Goal: Information Seeking & Learning: Learn about a topic

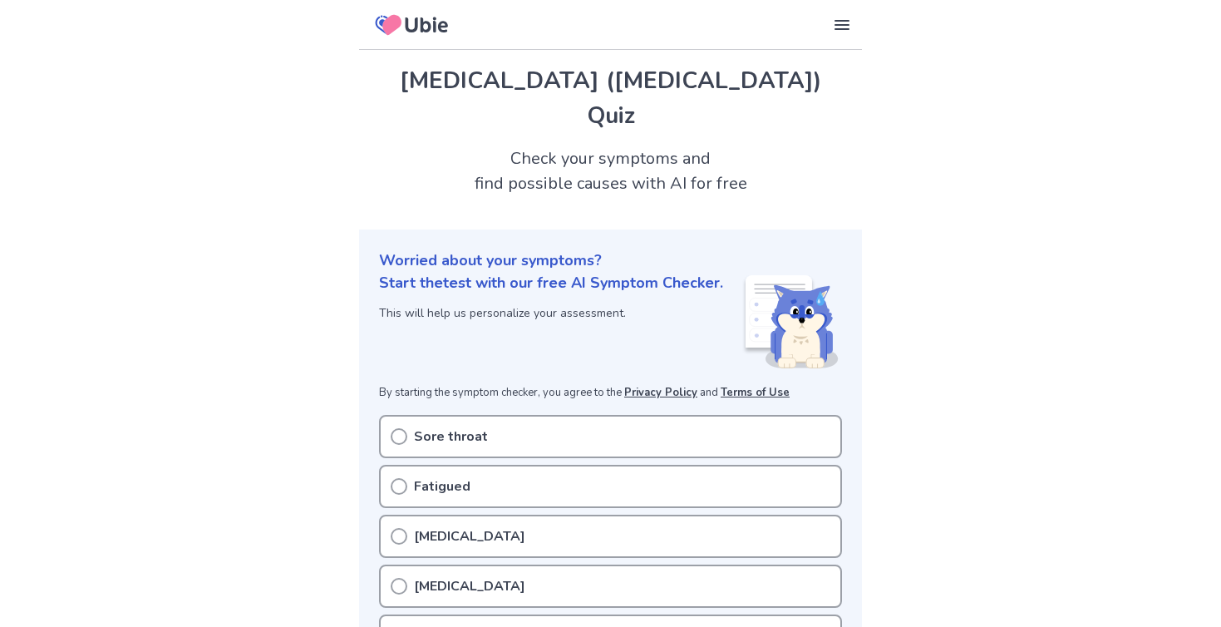
click at [429, 430] on p "Sore throat" at bounding box center [451, 436] width 74 height 20
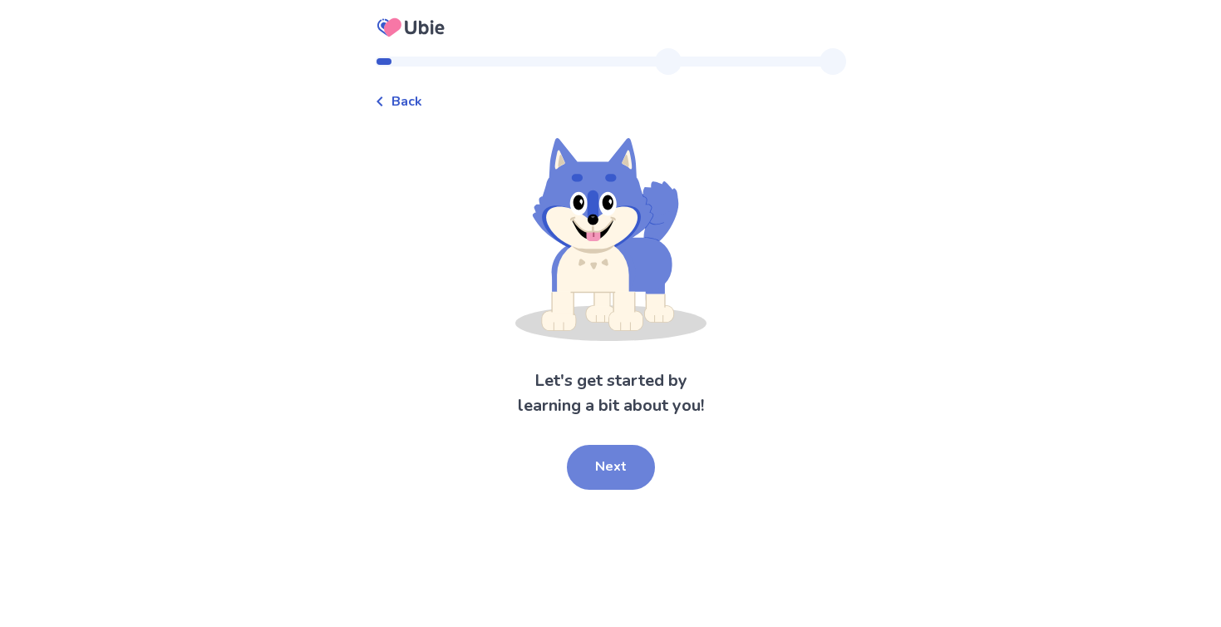
click at [613, 460] on button "Next" at bounding box center [611, 467] width 88 height 45
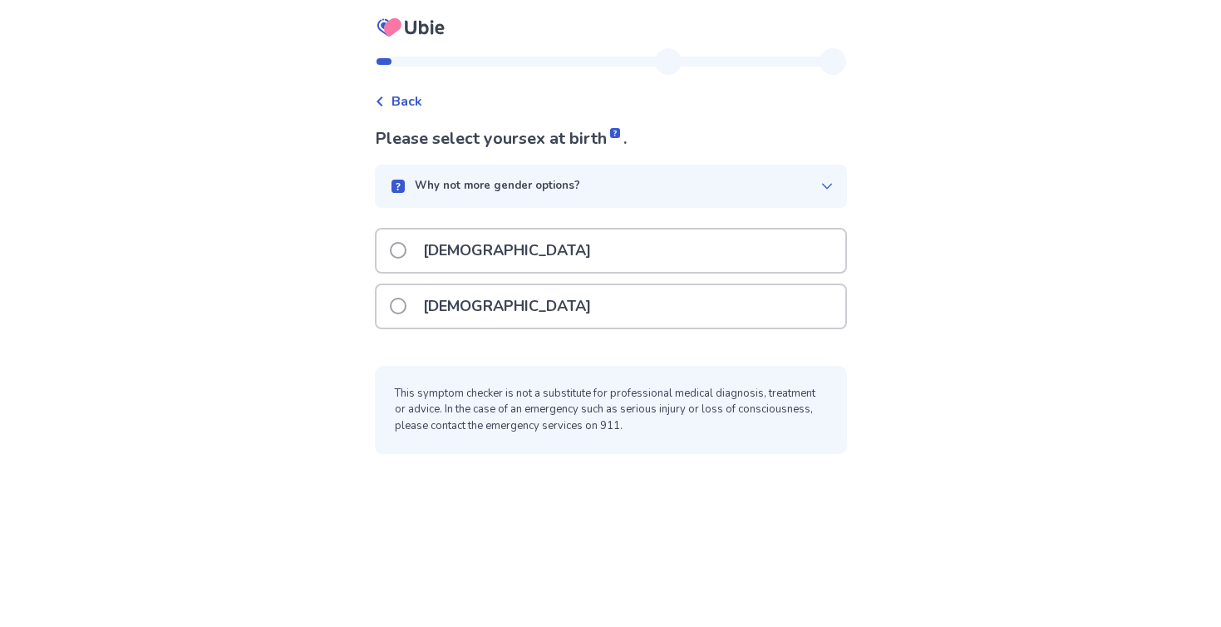
click at [446, 290] on p "[DEMOGRAPHIC_DATA]" at bounding box center [507, 306] width 188 height 42
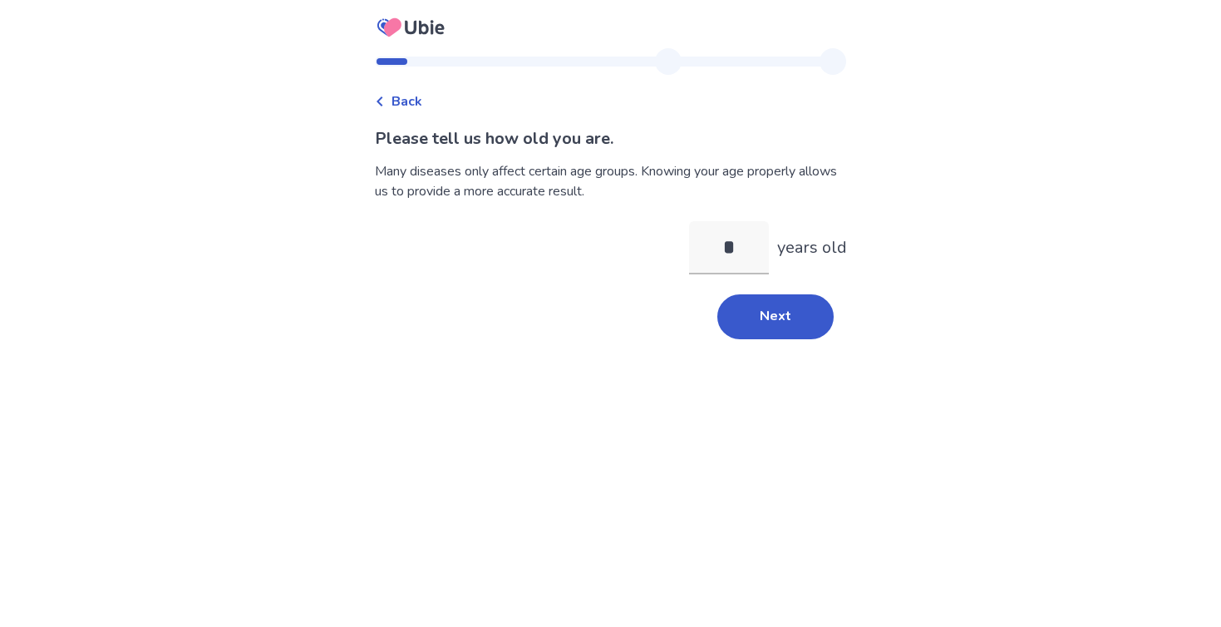
type input "**"
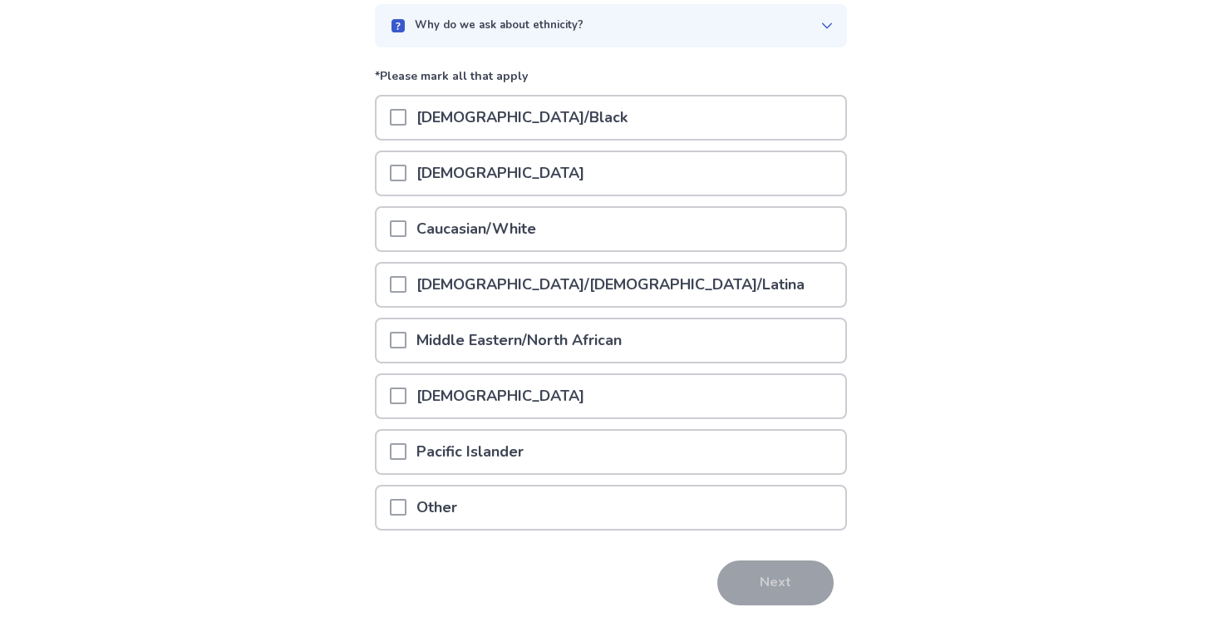
scroll to position [174, 0]
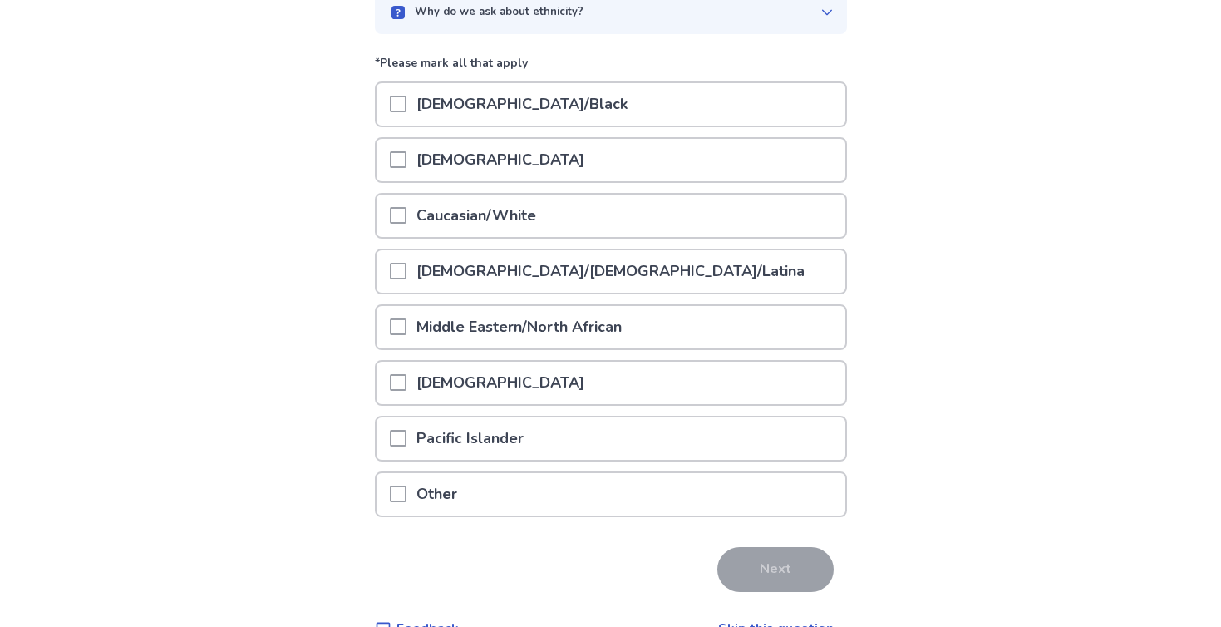
click at [460, 234] on p "Caucasian/White" at bounding box center [476, 215] width 140 height 42
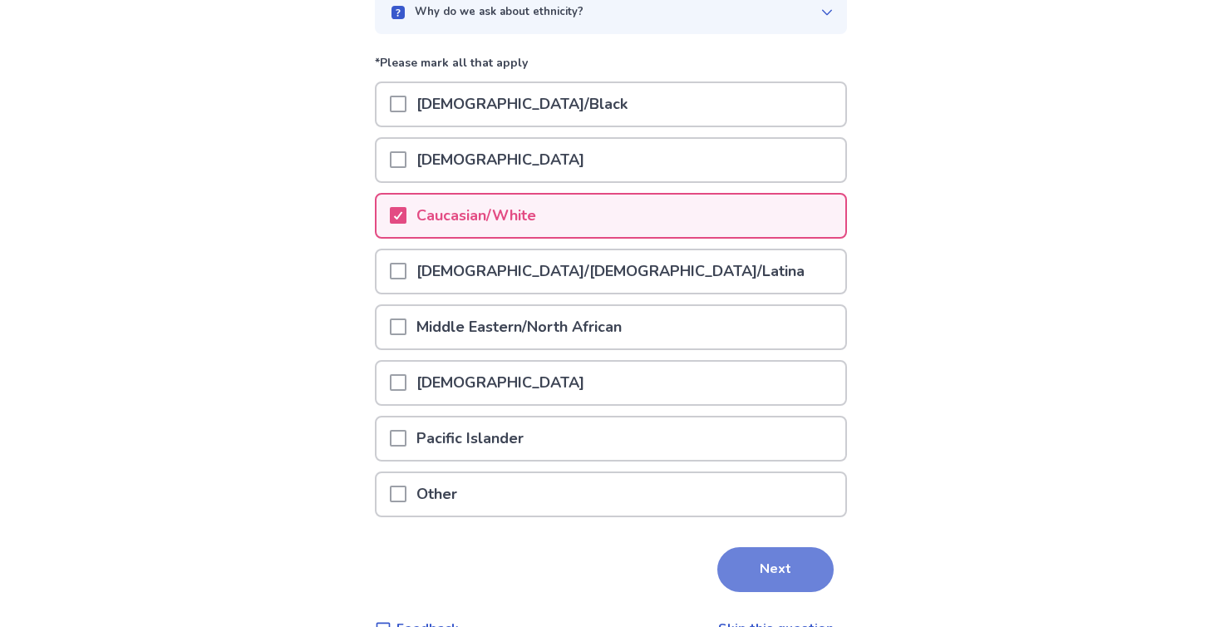
click at [758, 580] on button "Next" at bounding box center [775, 569] width 116 height 45
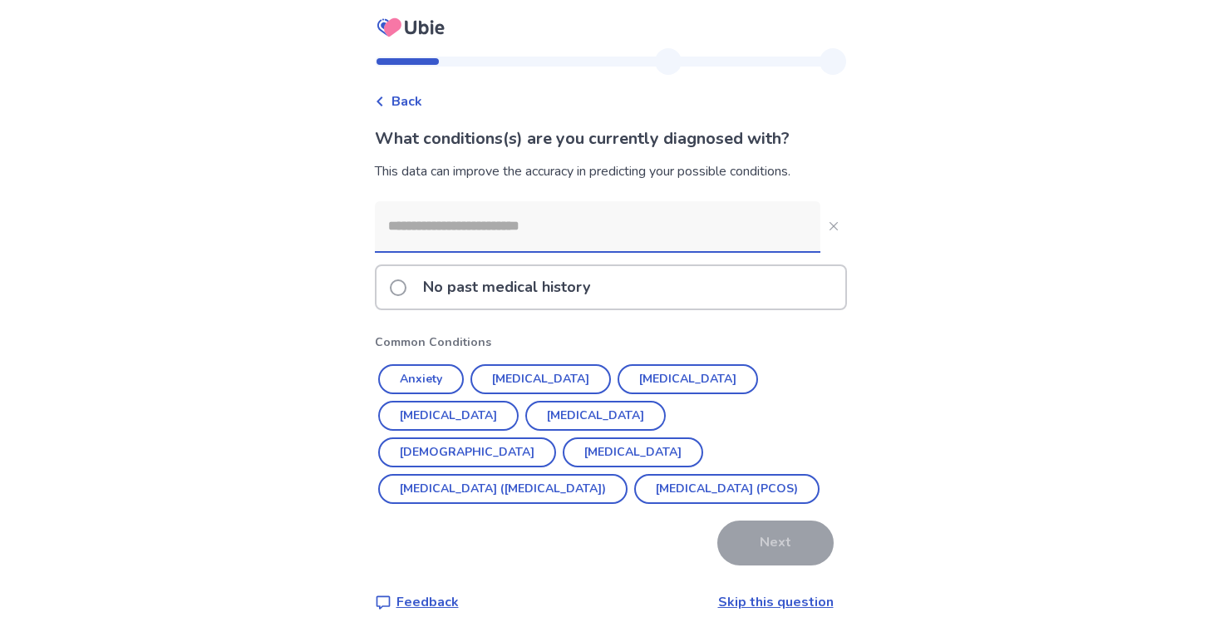
click at [436, 224] on input at bounding box center [598, 226] width 446 height 50
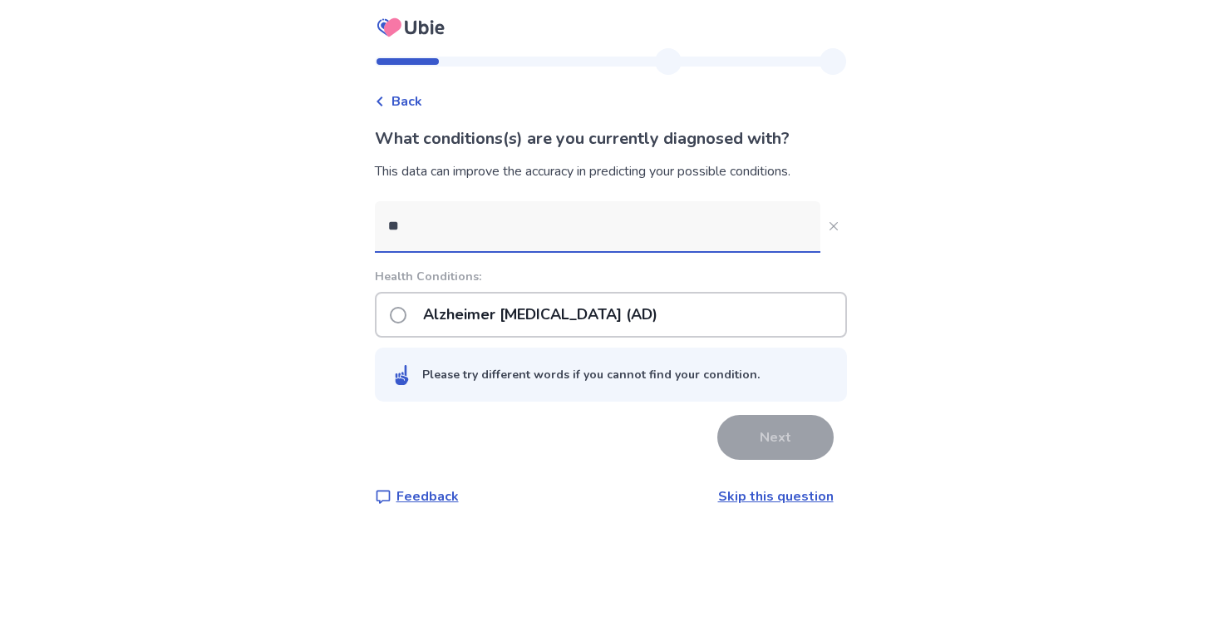
type input "*"
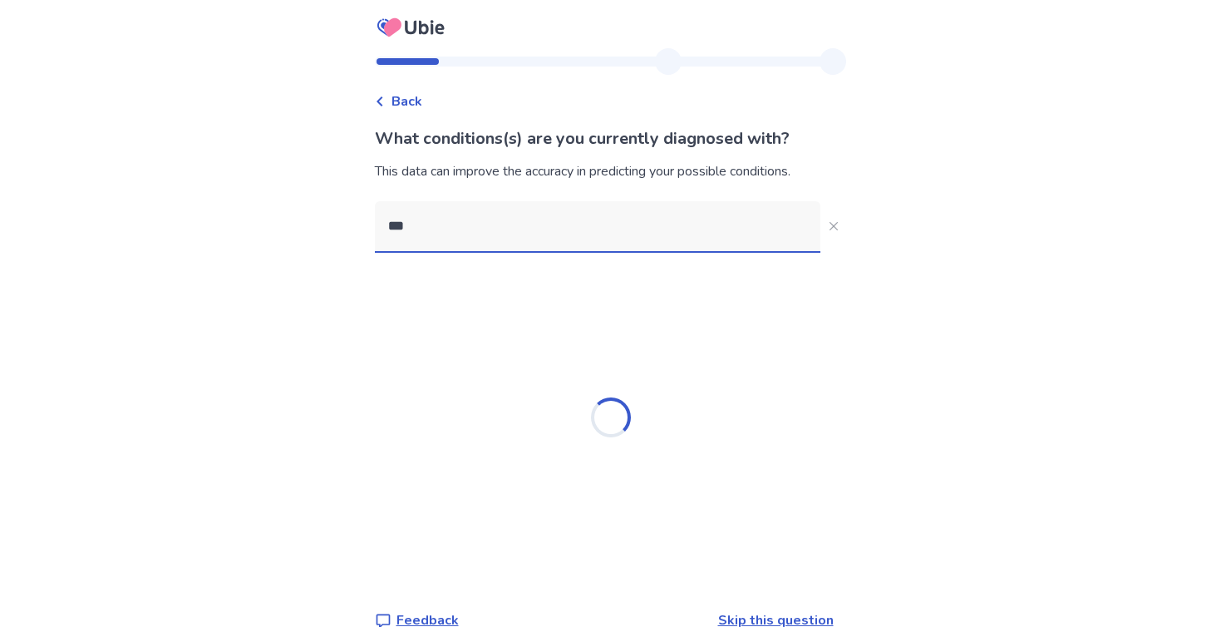
type input "****"
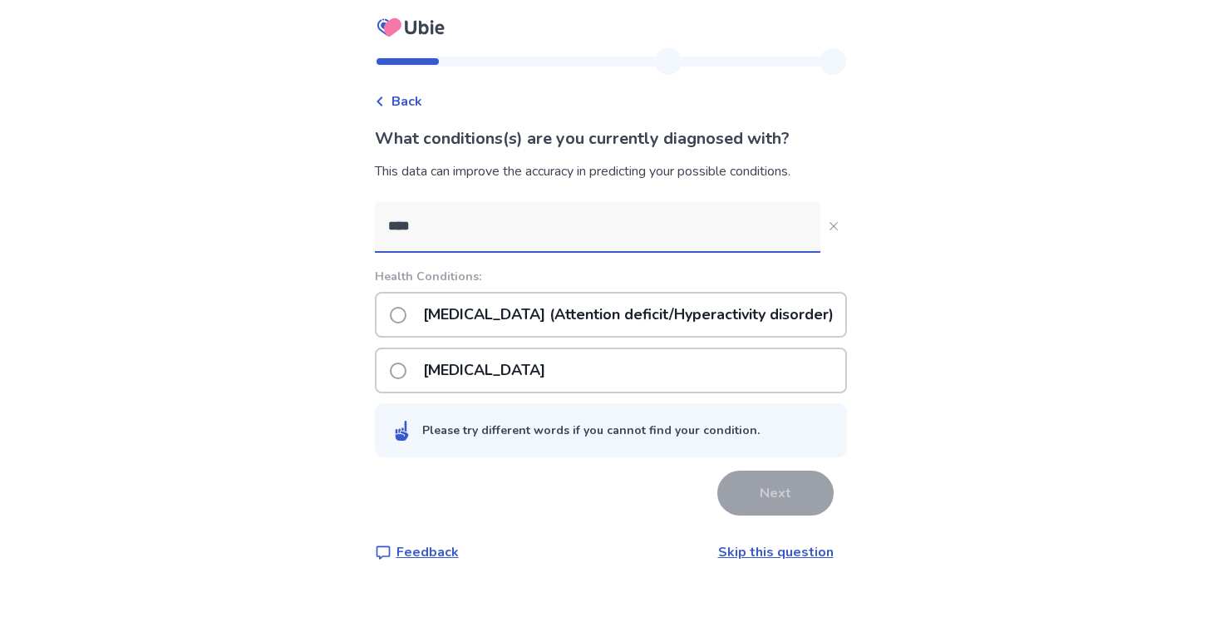
click at [439, 313] on p "[MEDICAL_DATA] (Attention deficit/Hyperactivity disorder)" at bounding box center [628, 314] width 431 height 42
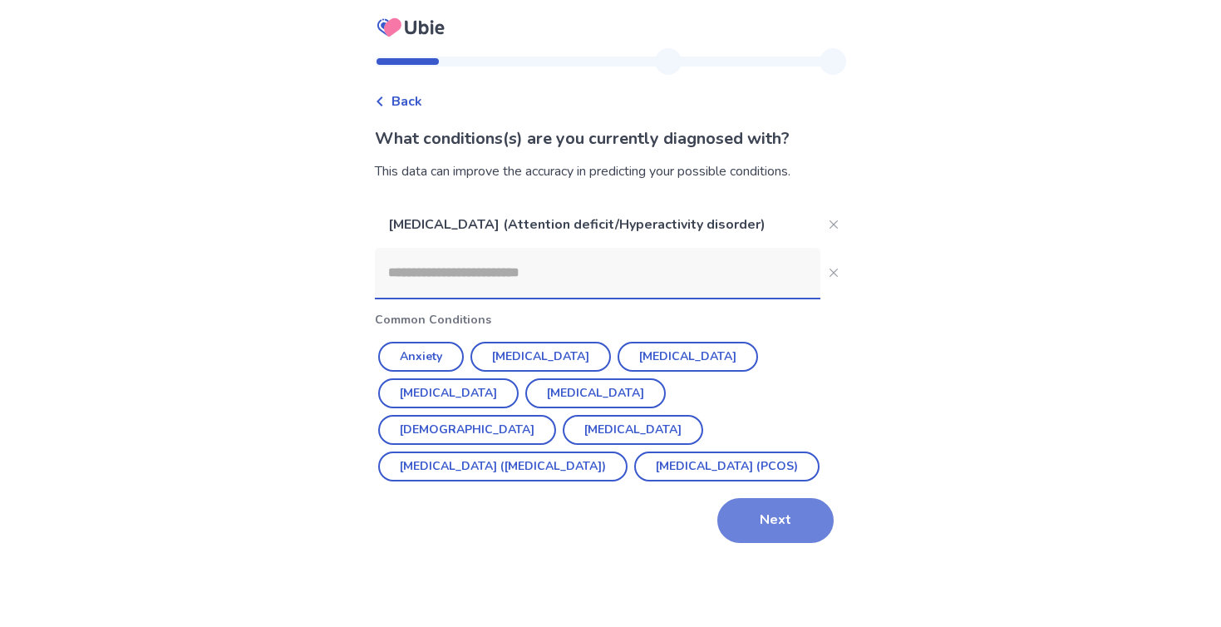
click at [742, 509] on button "Next" at bounding box center [775, 520] width 116 height 45
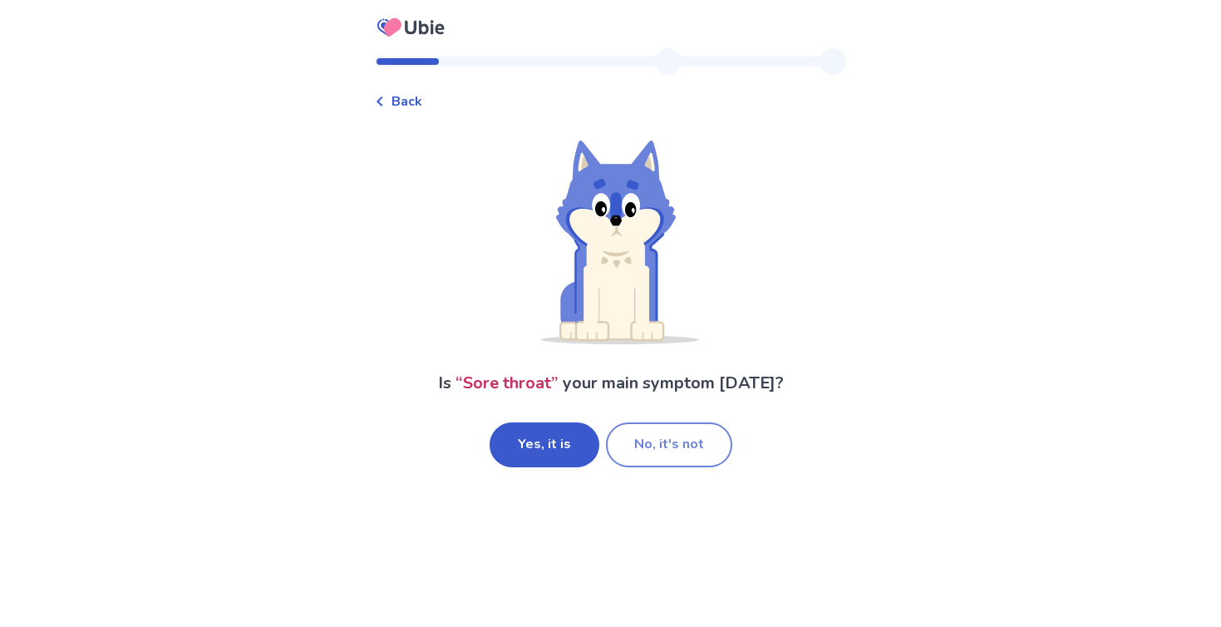
click at [642, 448] on button "No, it's not" at bounding box center [669, 444] width 126 height 45
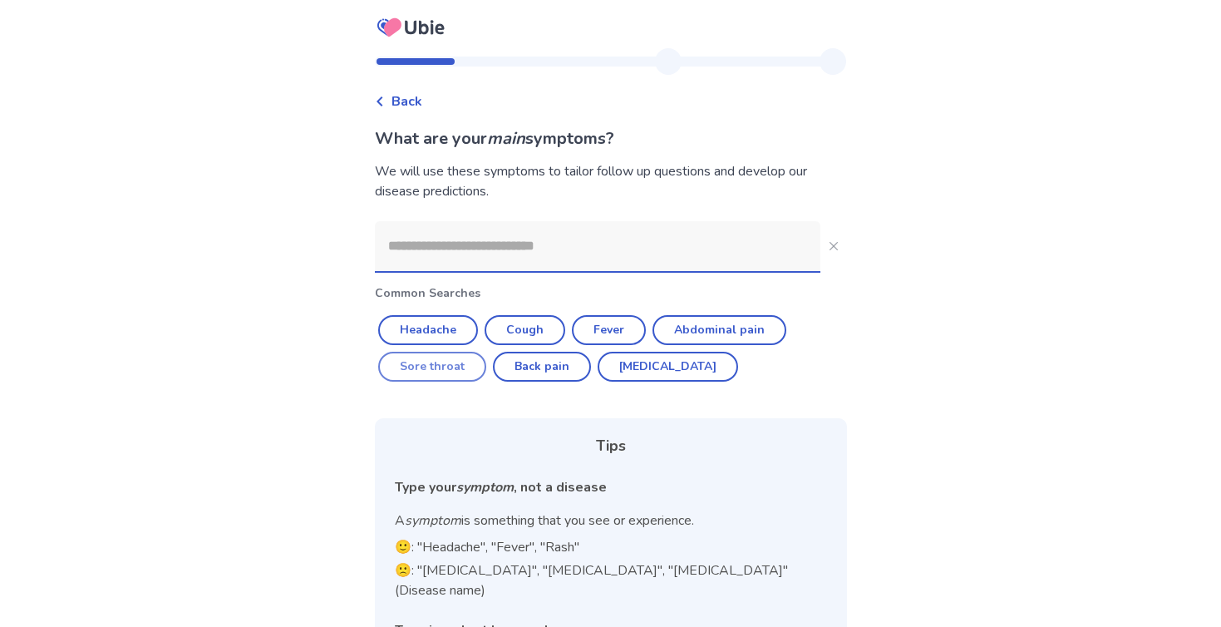
click at [455, 371] on button "Sore throat" at bounding box center [432, 367] width 108 height 30
type input "**********"
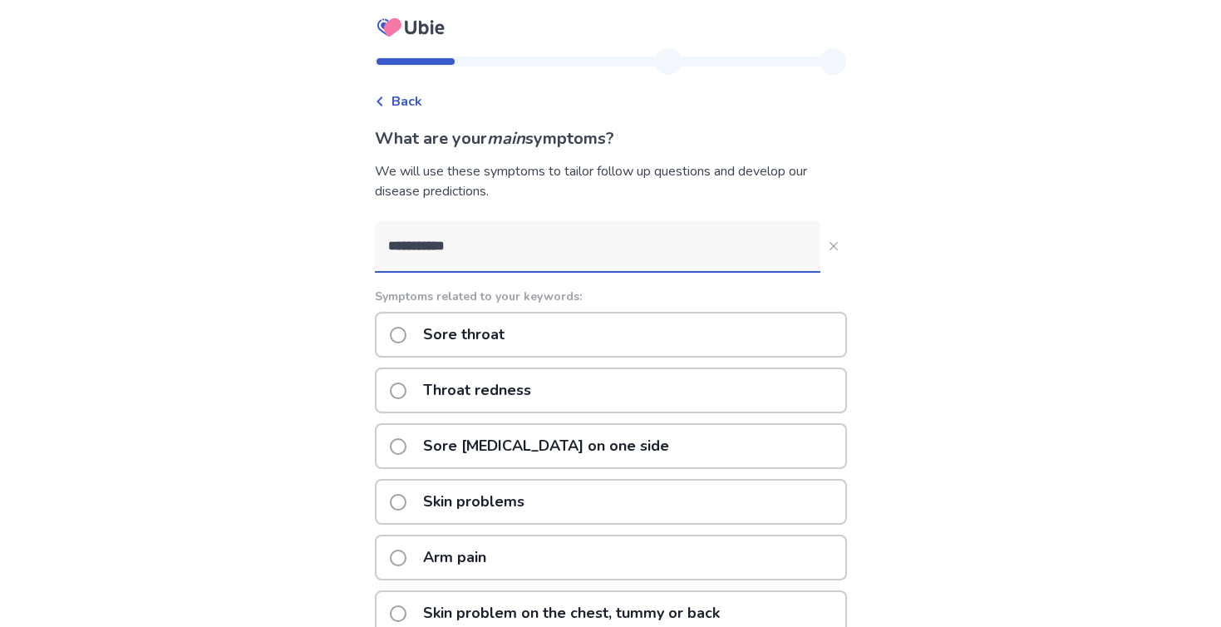
click at [485, 335] on p "Sore throat" at bounding box center [463, 334] width 101 height 42
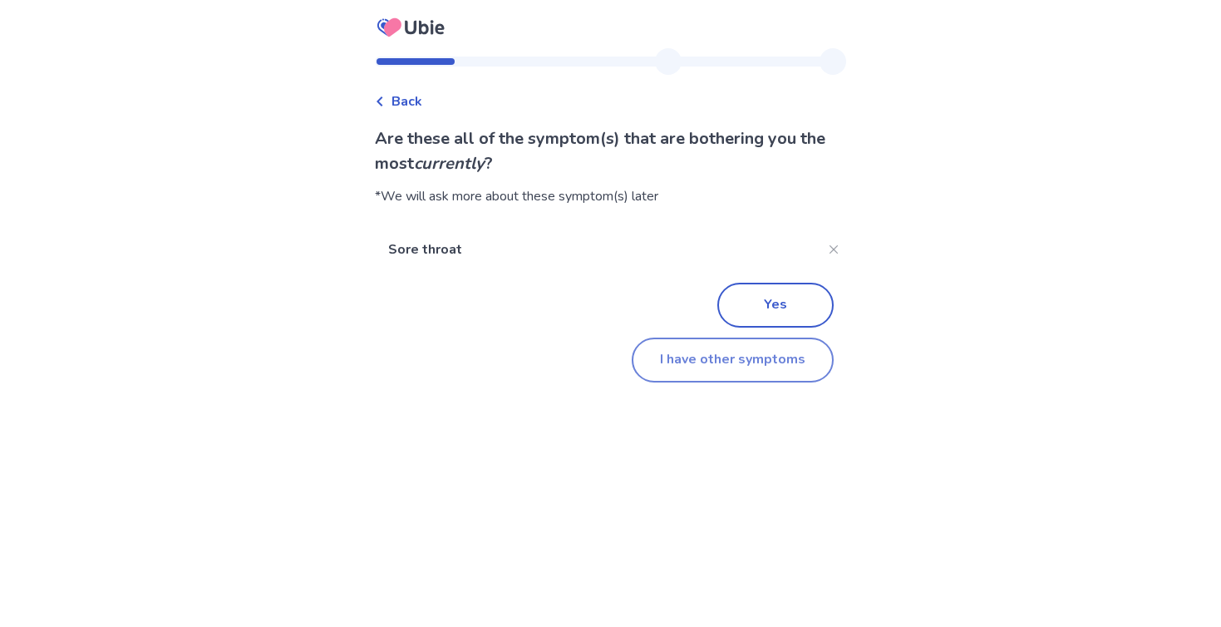
click at [724, 353] on button "I have other symptoms" at bounding box center [733, 359] width 202 height 45
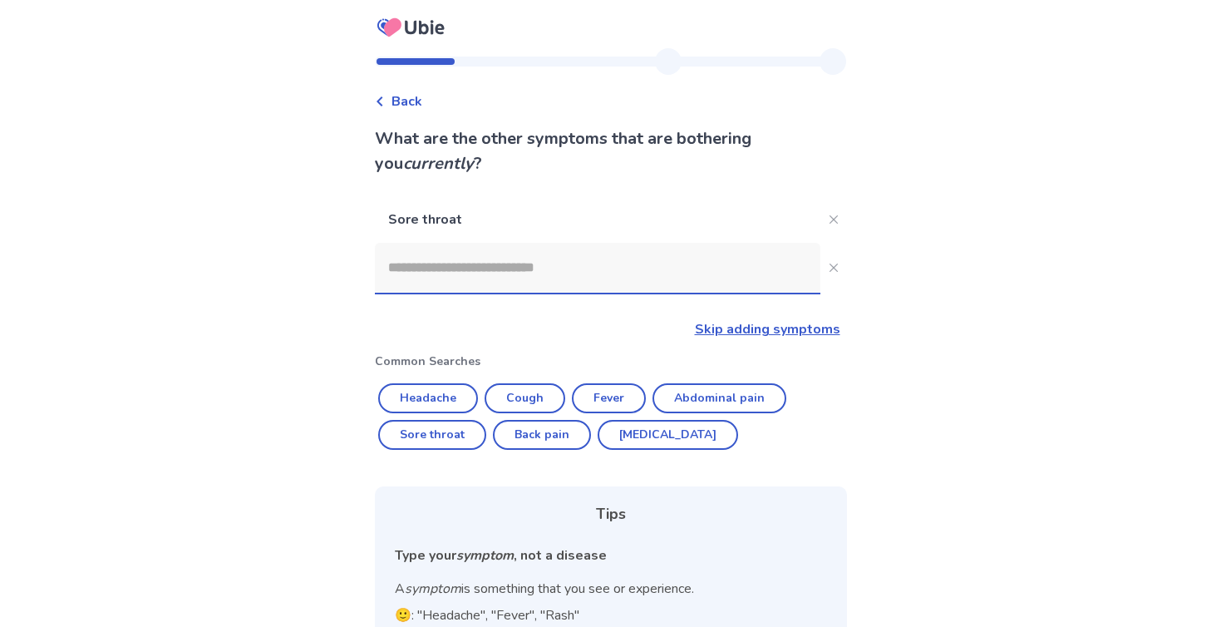
click at [505, 266] on input at bounding box center [598, 268] width 446 height 50
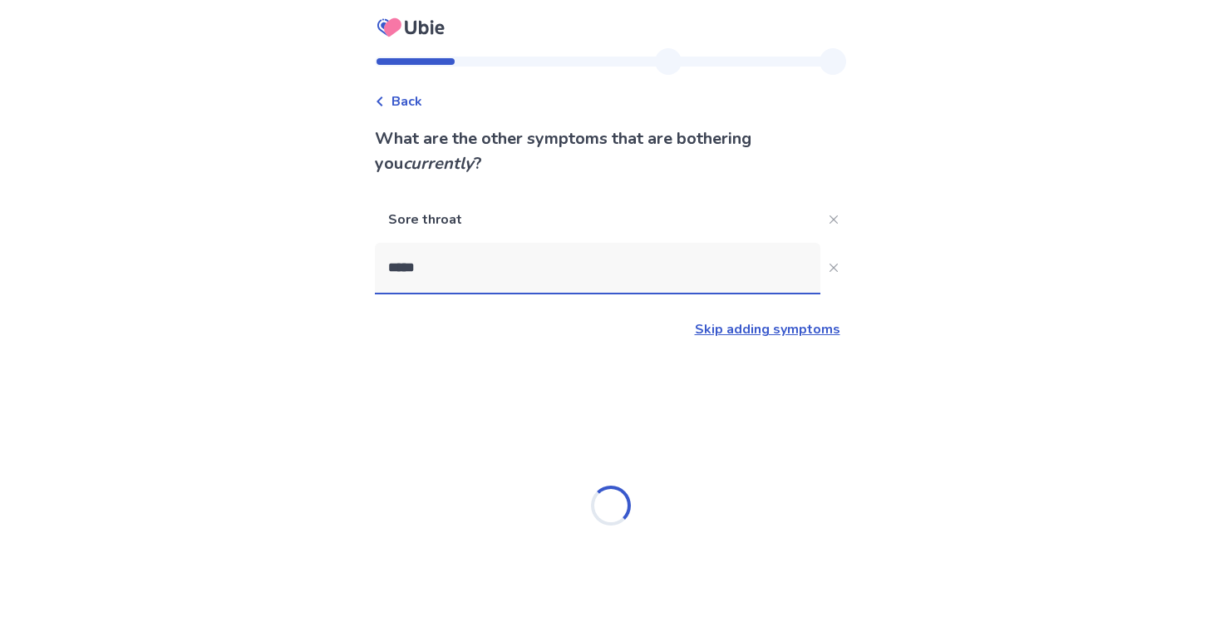
type input "******"
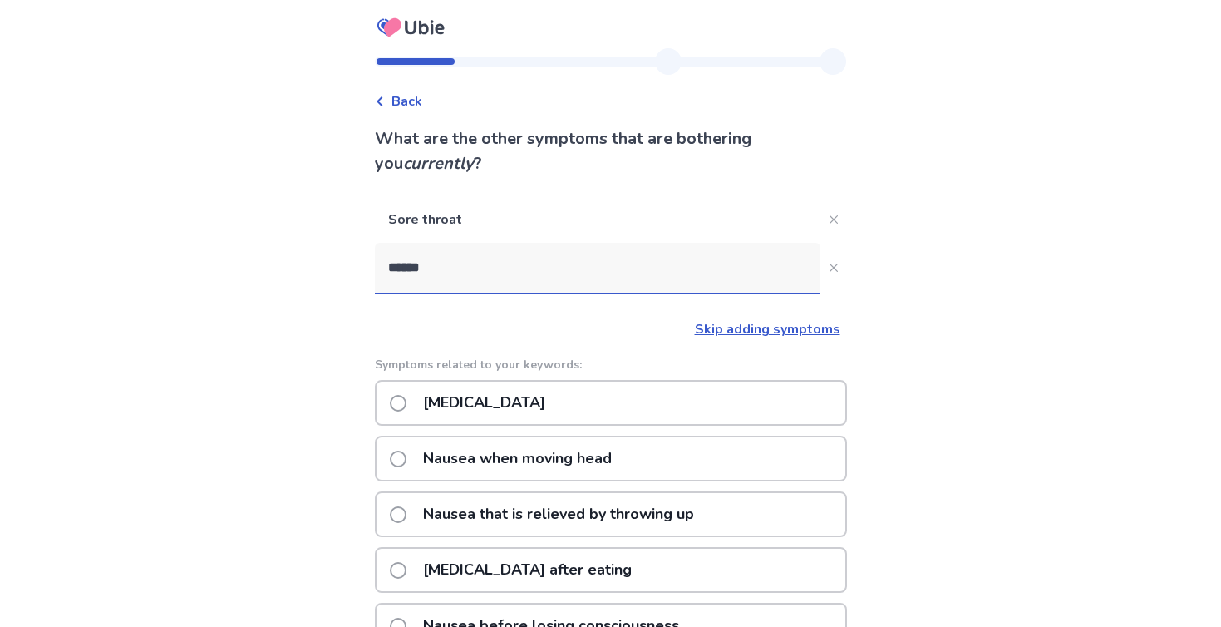
click at [438, 394] on p "[MEDICAL_DATA]" at bounding box center [484, 403] width 142 height 42
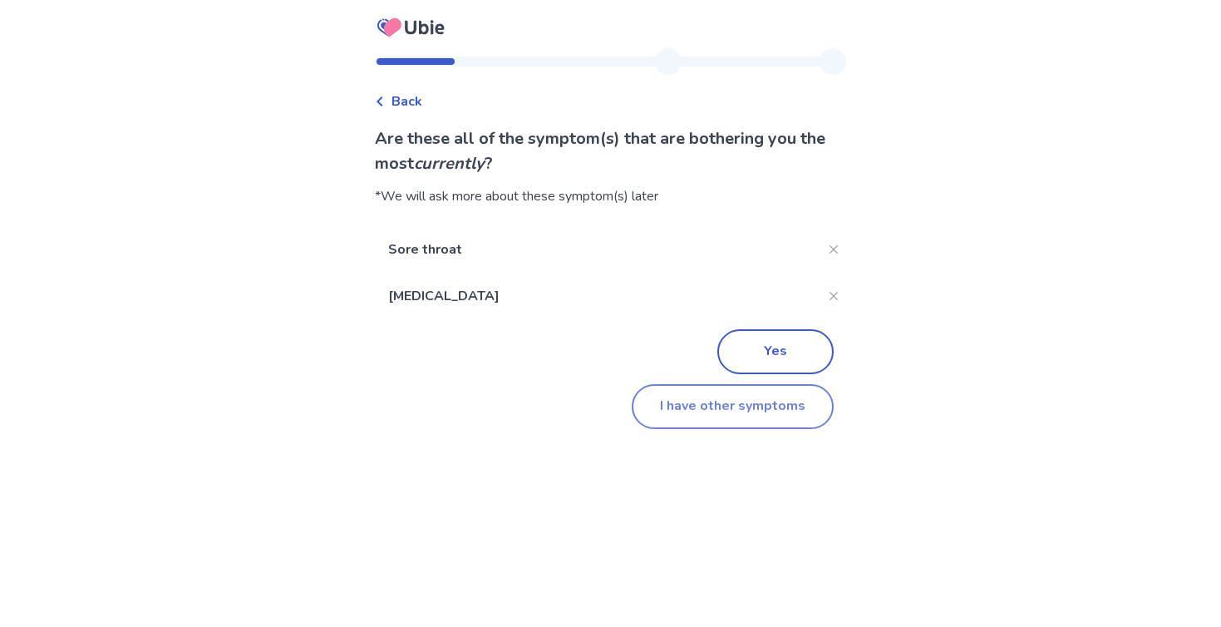
click at [678, 399] on button "I have other symptoms" at bounding box center [733, 406] width 202 height 45
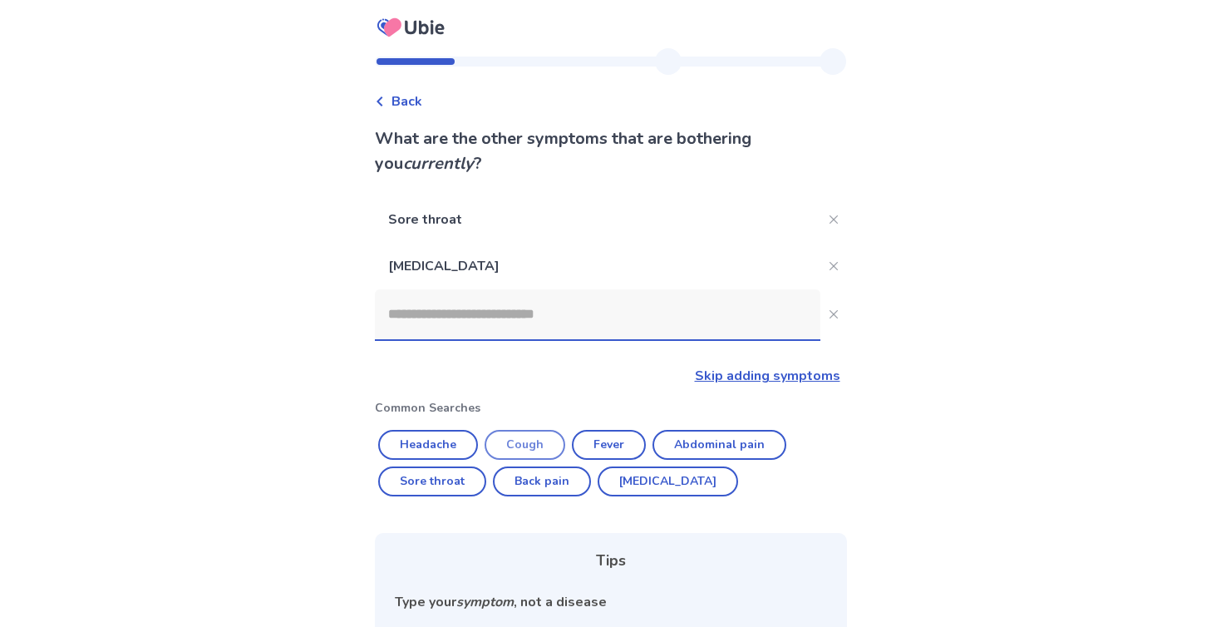
click at [549, 450] on button "Cough" at bounding box center [525, 445] width 81 height 30
type input "*****"
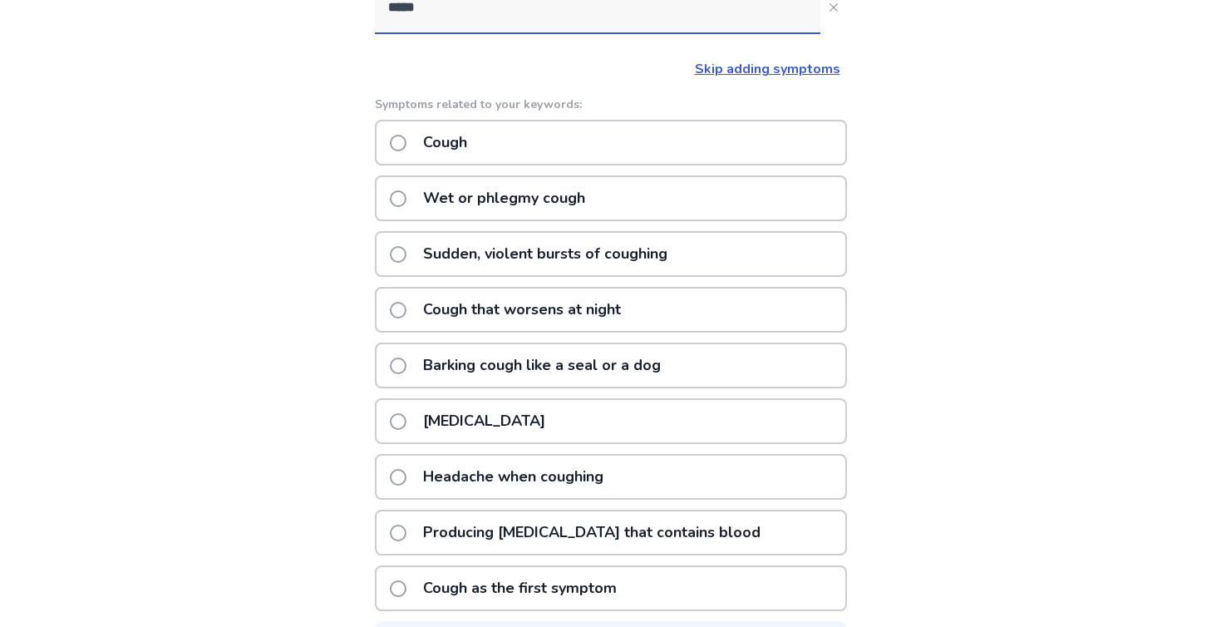
scroll to position [324, 0]
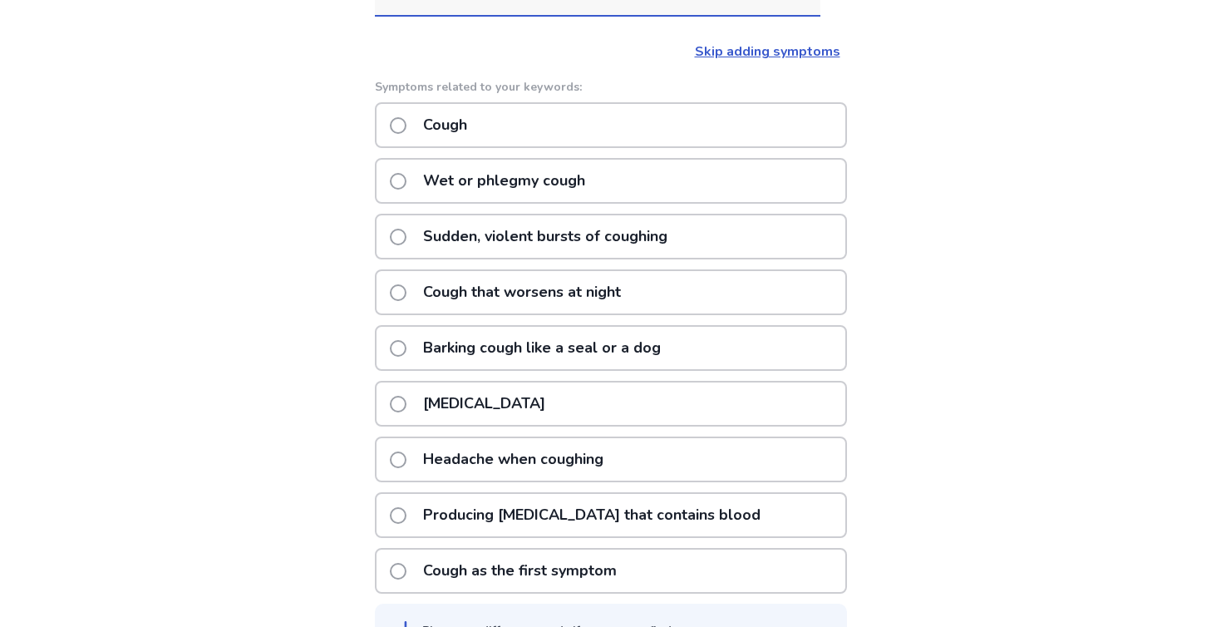
click at [475, 113] on p "Cough" at bounding box center [445, 125] width 64 height 42
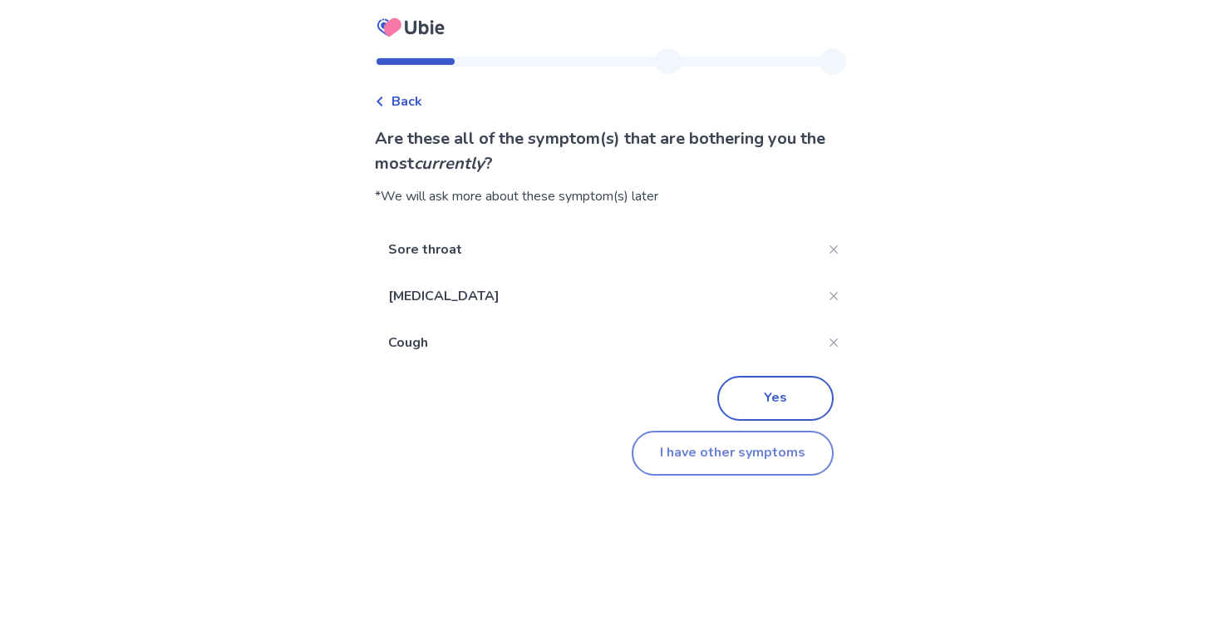
click at [766, 438] on button "I have other symptoms" at bounding box center [733, 453] width 202 height 45
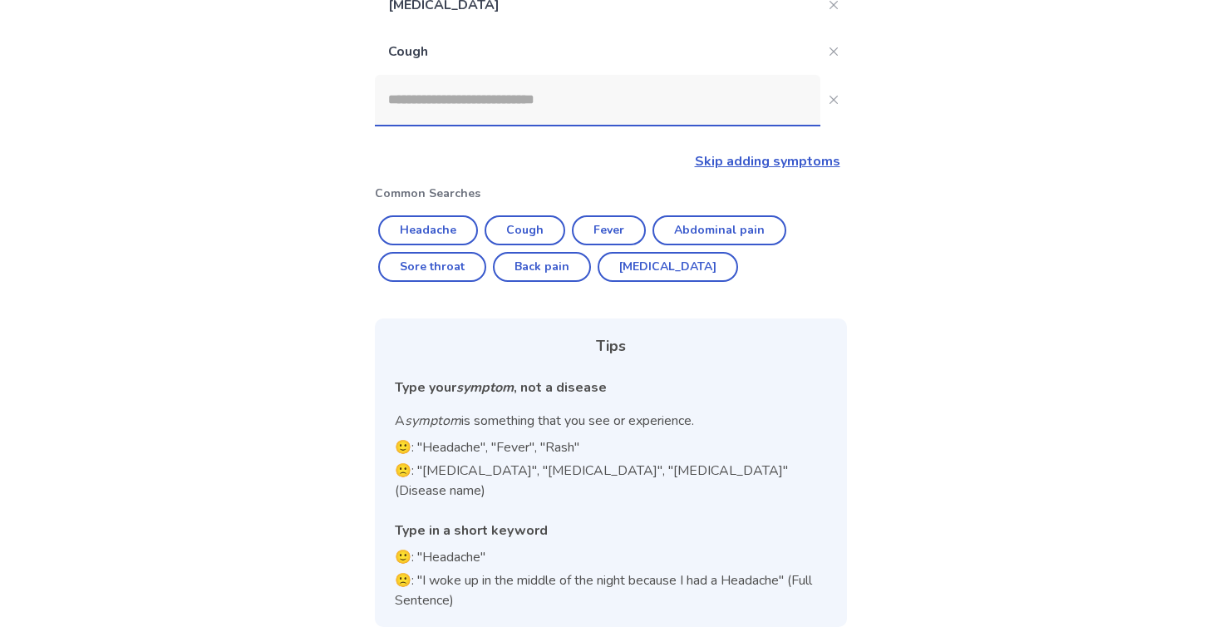
click at [427, 98] on input at bounding box center [598, 100] width 446 height 50
type input "*"
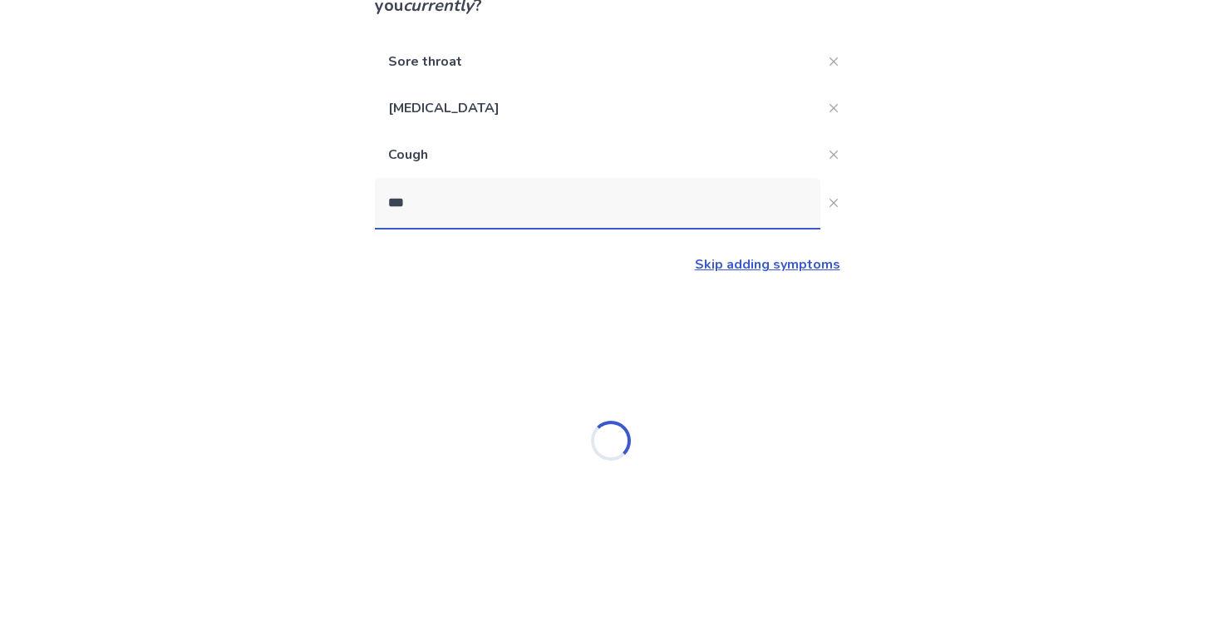
type input "****"
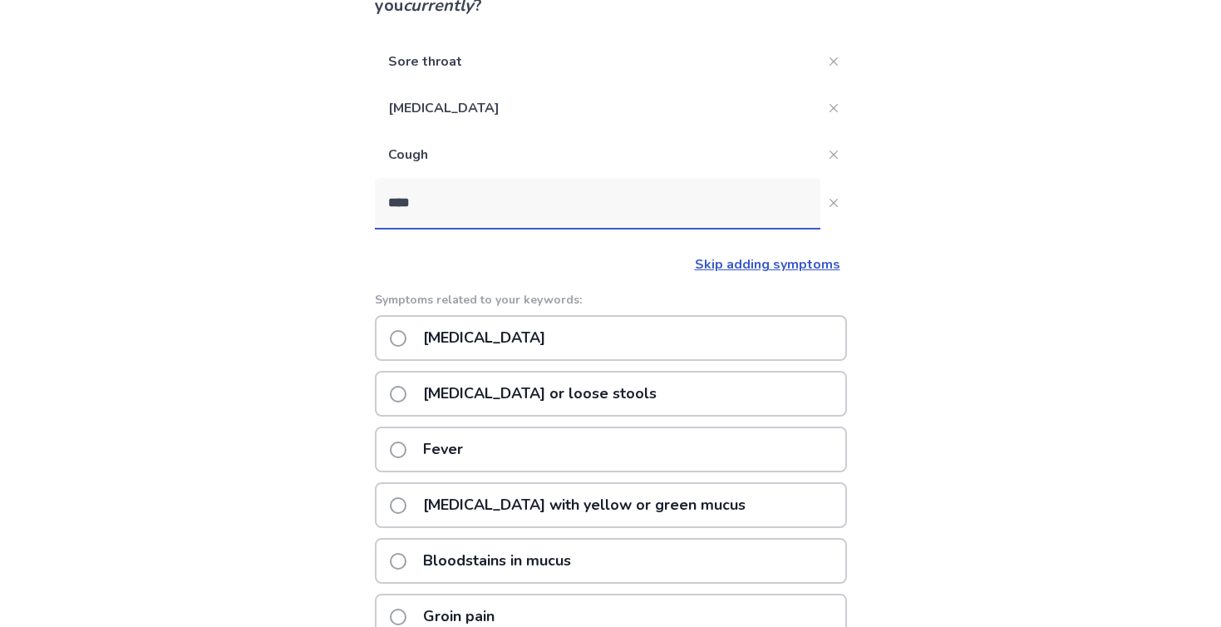
drag, startPoint x: 427, startPoint y: 97, endPoint x: 479, endPoint y: 352, distance: 259.5
click at [479, 352] on p "[MEDICAL_DATA]" at bounding box center [484, 338] width 142 height 42
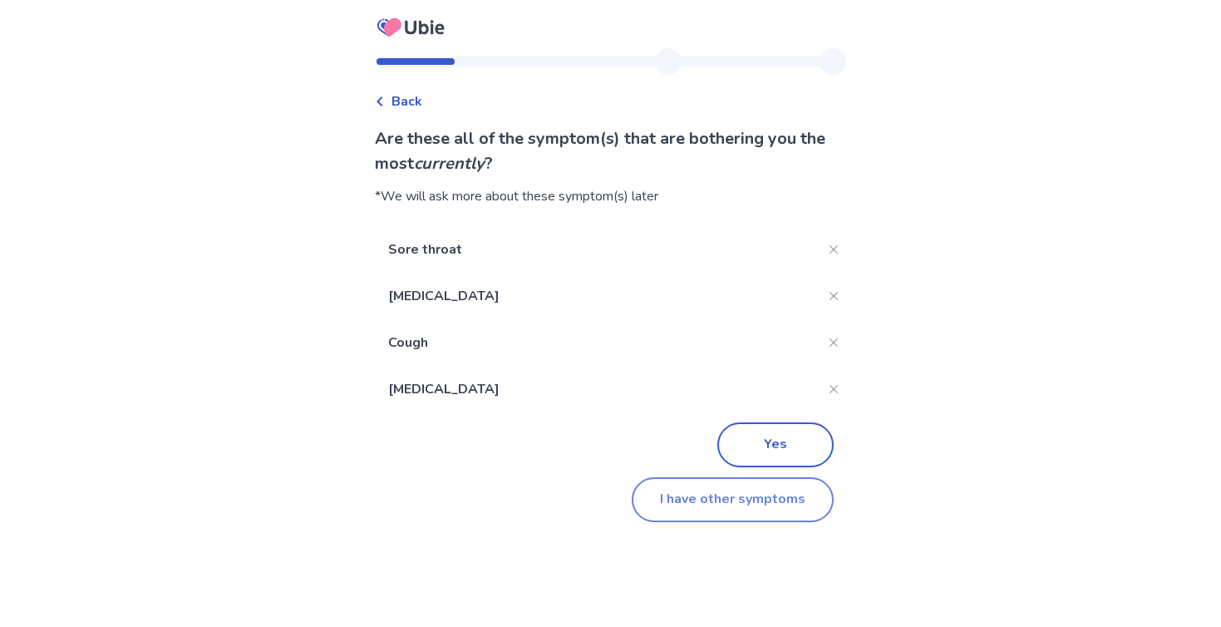
click at [682, 488] on button "I have other symptoms" at bounding box center [733, 499] width 202 height 45
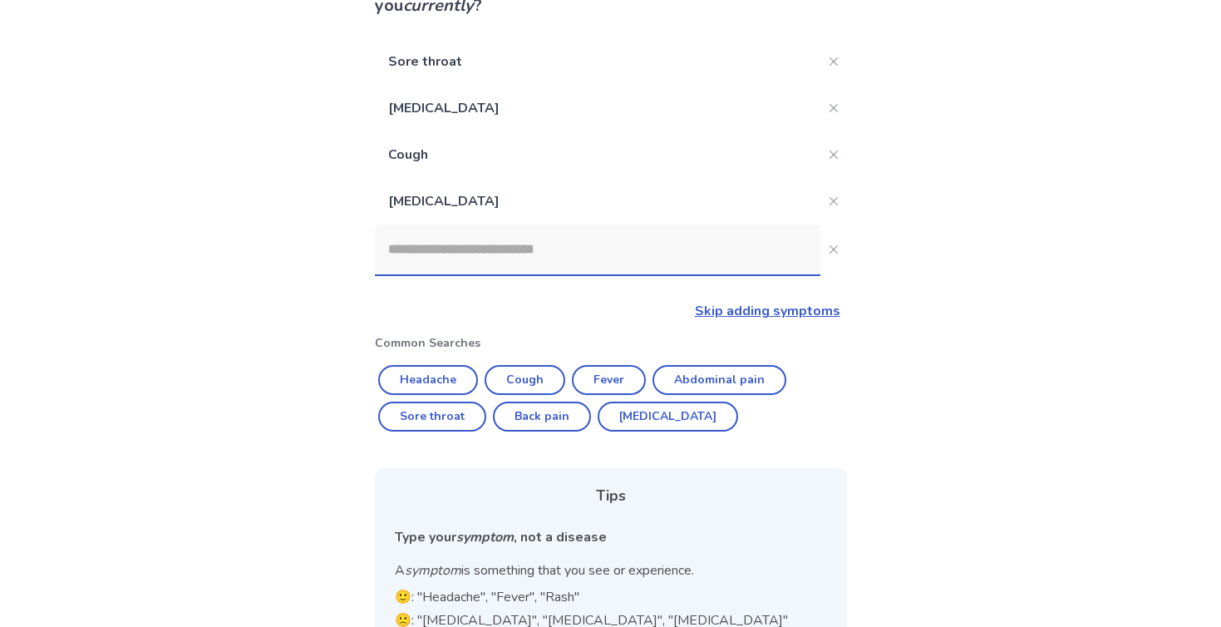
click at [484, 250] on input at bounding box center [598, 249] width 446 height 50
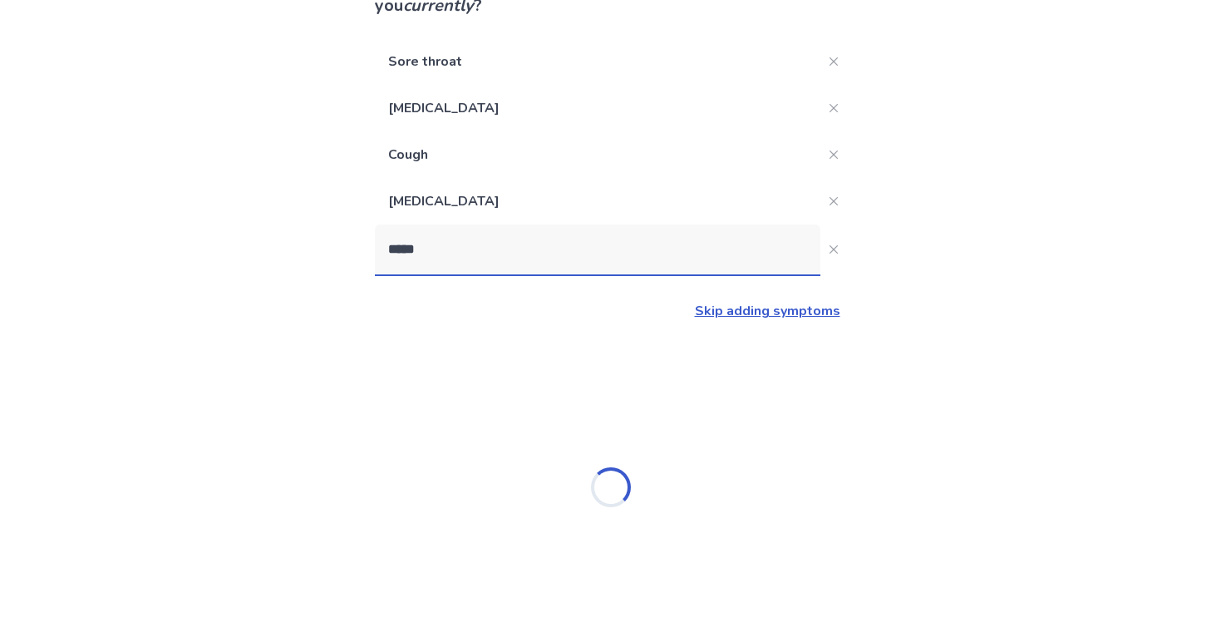
type input "******"
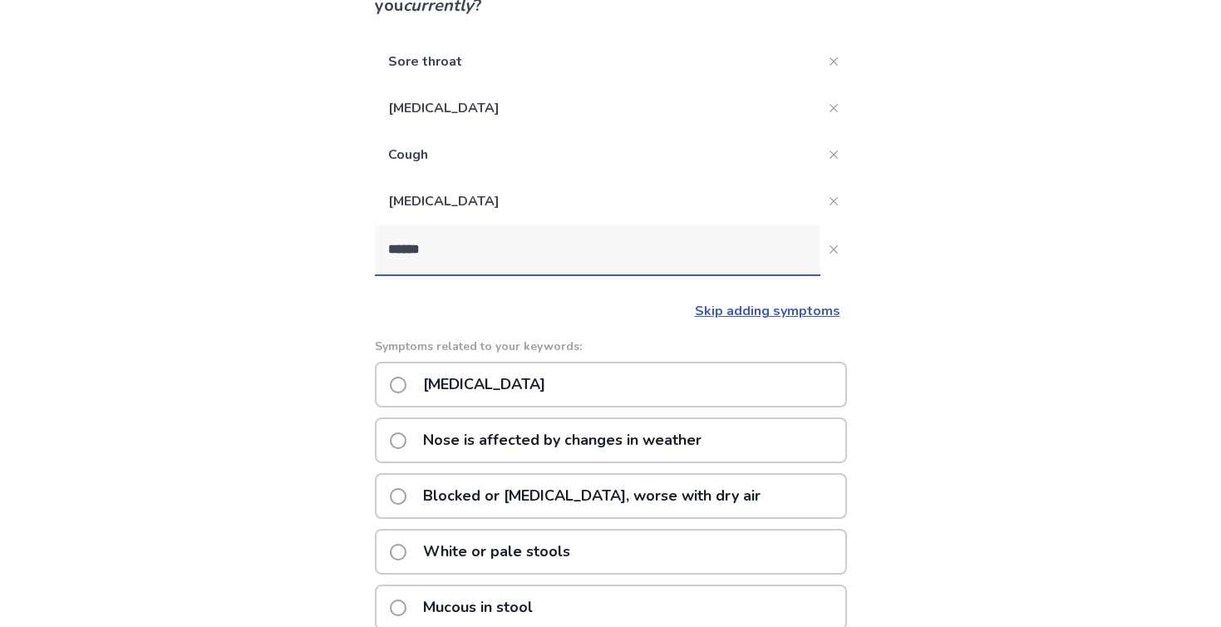
click at [445, 381] on p "[MEDICAL_DATA]" at bounding box center [484, 384] width 142 height 42
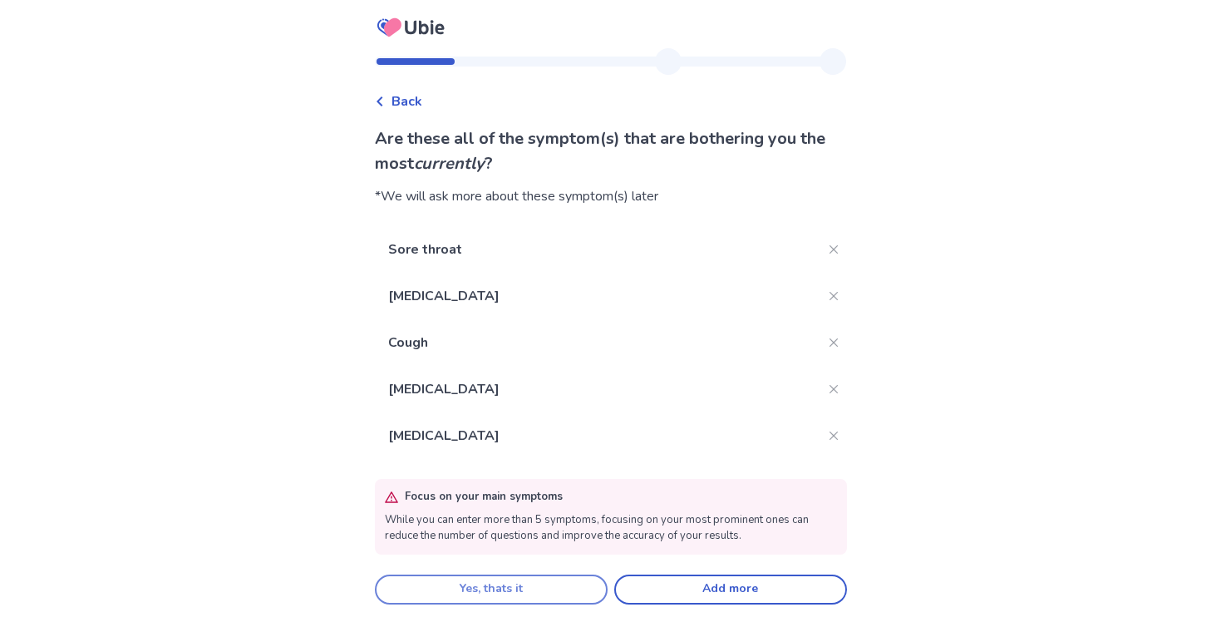
click at [499, 589] on button "Yes, thats it" at bounding box center [491, 589] width 233 height 30
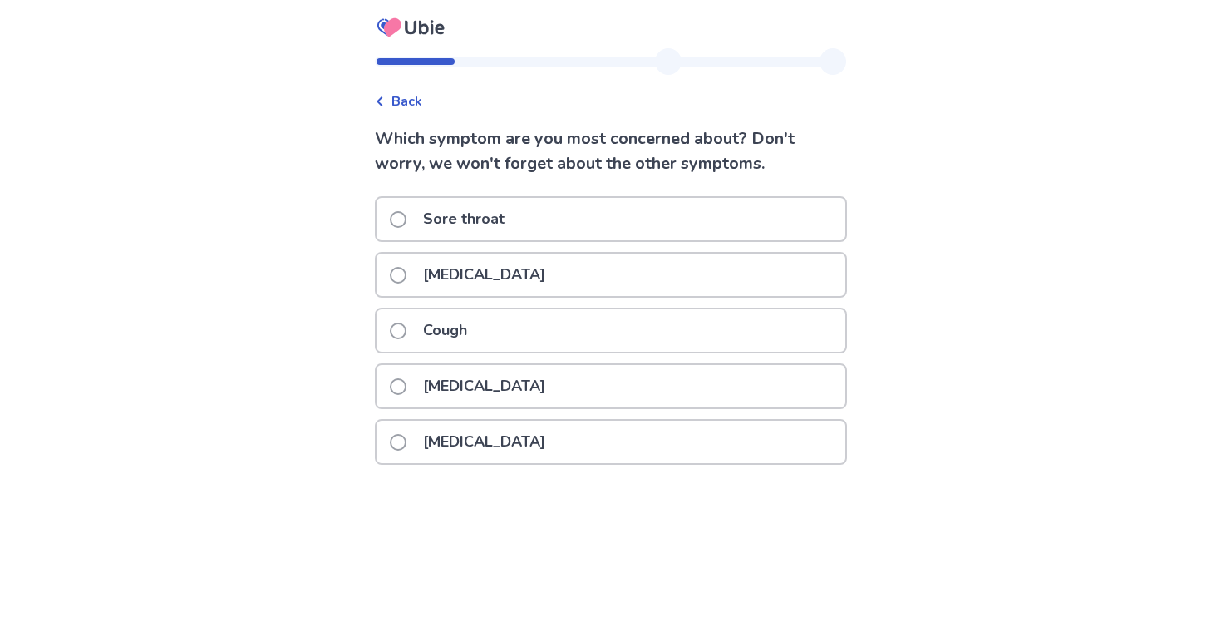
click at [447, 274] on p "[MEDICAL_DATA]" at bounding box center [484, 275] width 142 height 42
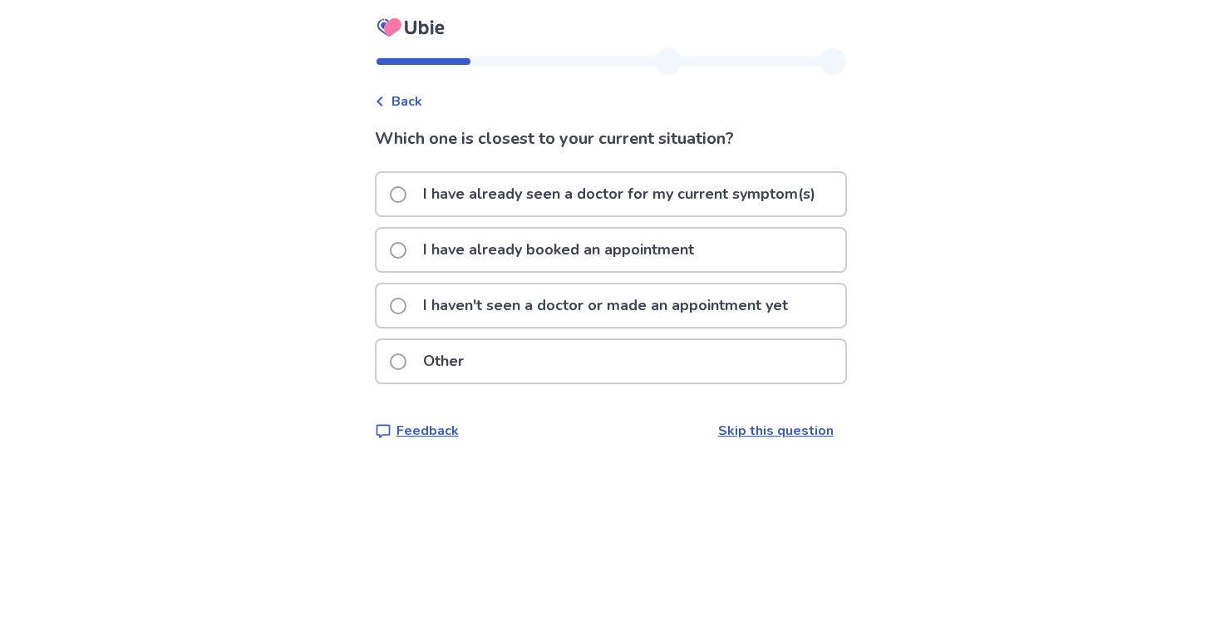
click at [526, 318] on p "I haven't seen a doctor or made an appointment yet" at bounding box center [605, 305] width 385 height 42
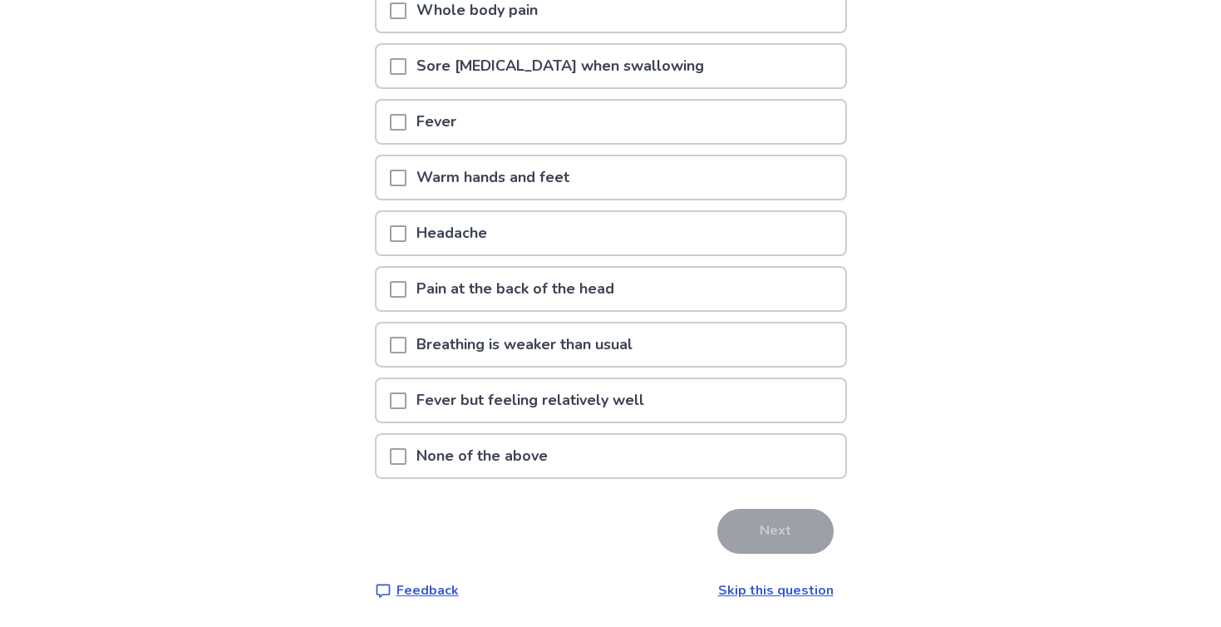
scroll to position [292, 0]
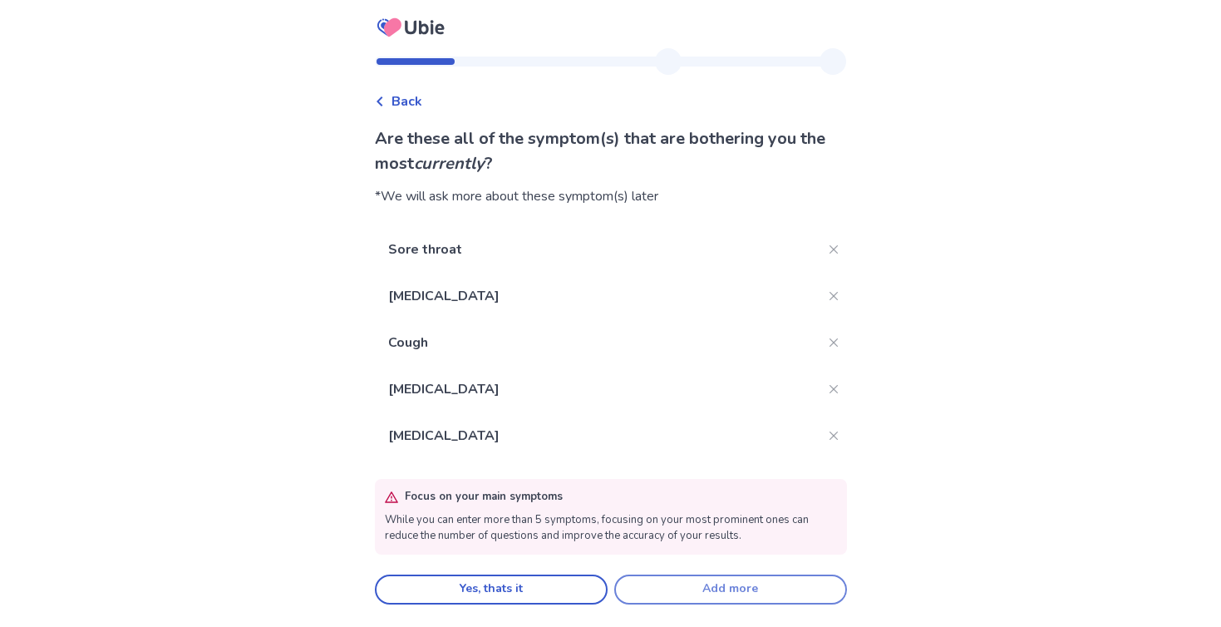
click at [678, 583] on button "Add more" at bounding box center [730, 589] width 233 height 30
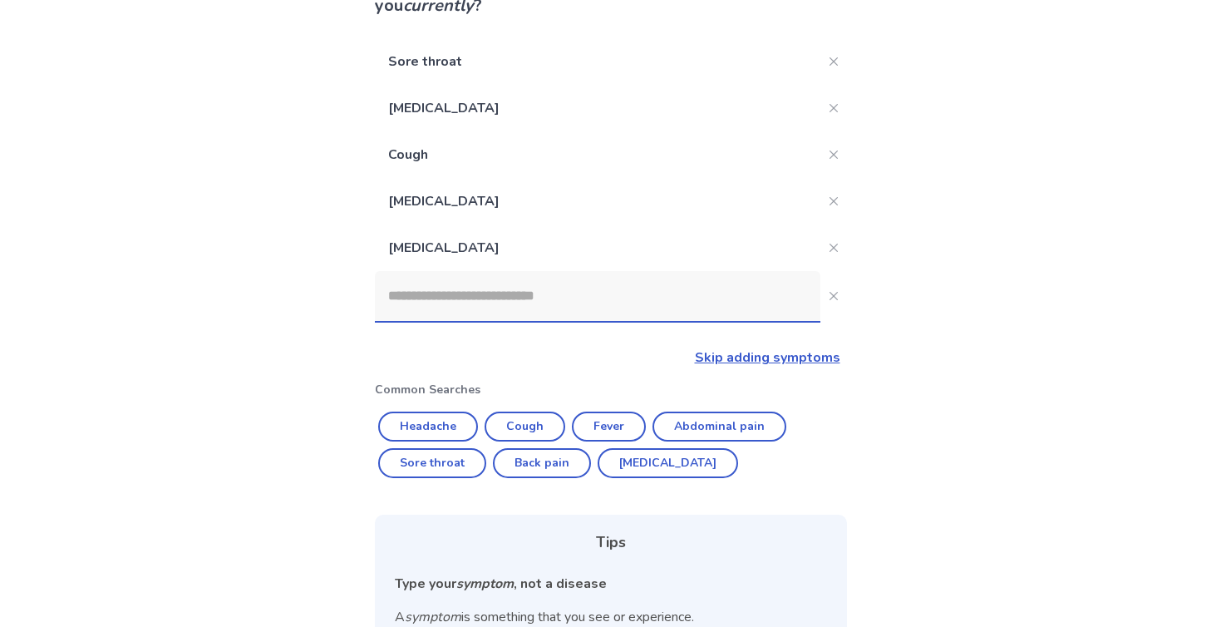
click at [470, 302] on input at bounding box center [598, 296] width 446 height 50
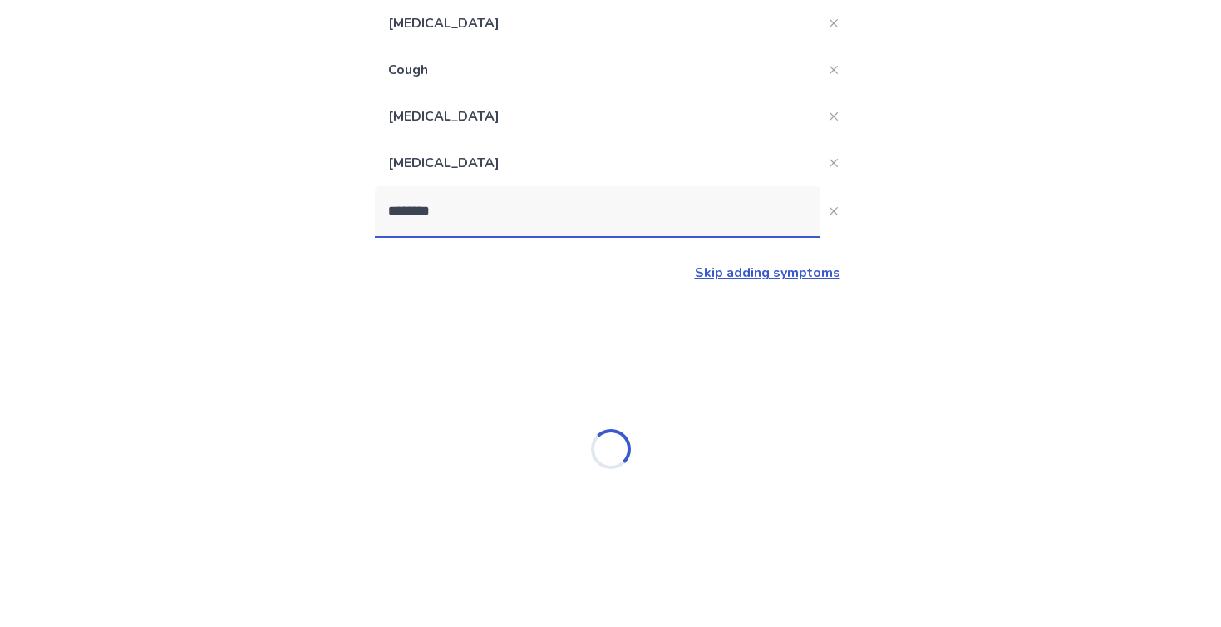
scroll to position [239, 0]
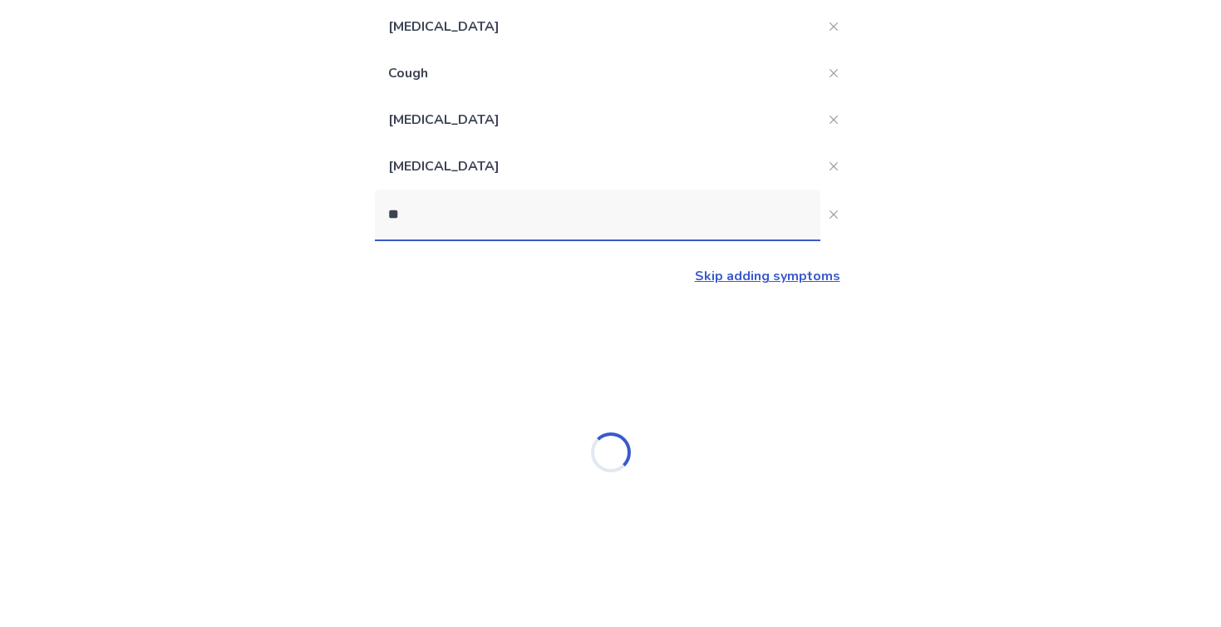
type input "*"
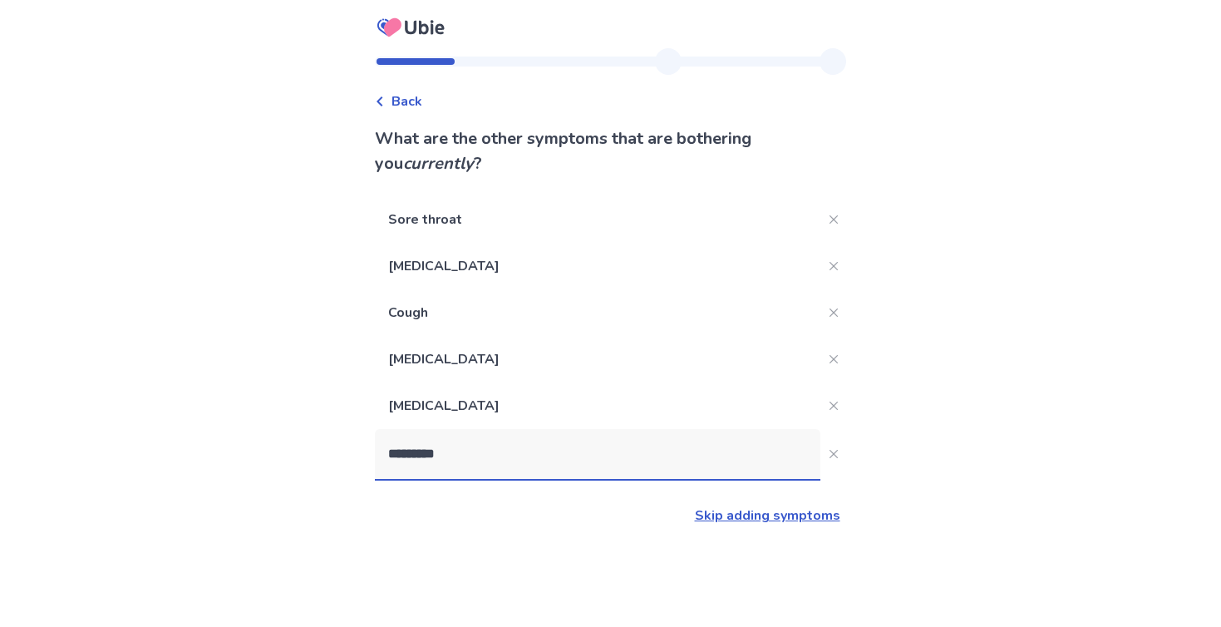
scroll to position [0, 0]
type input "*"
type input "*****"
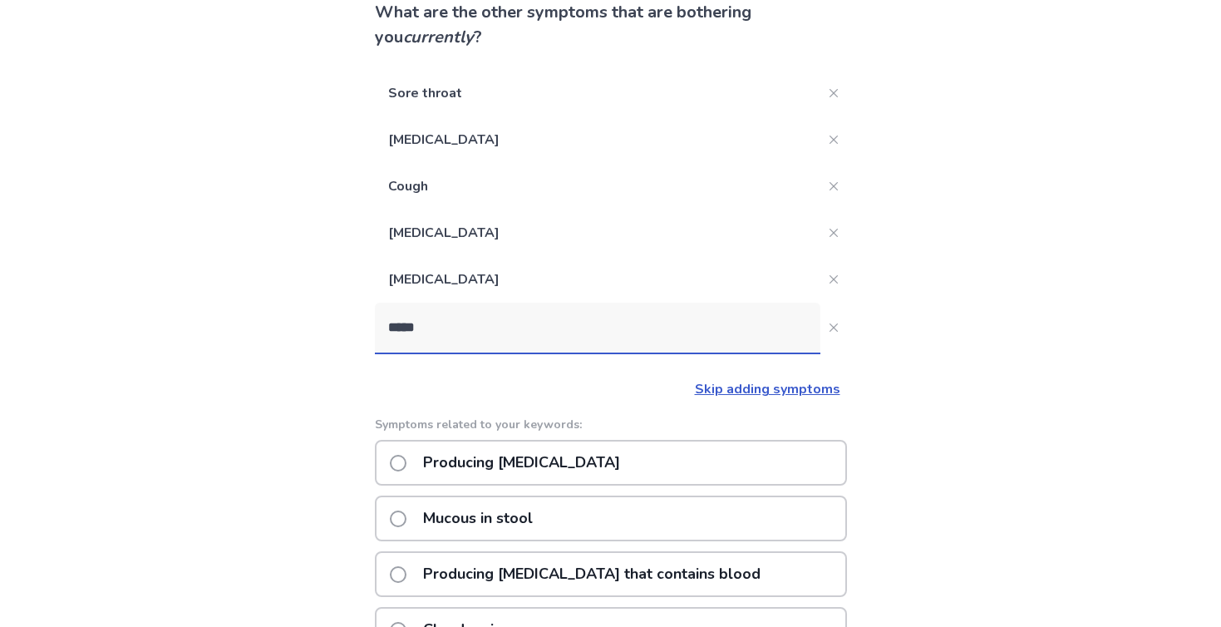
scroll to position [155, 0]
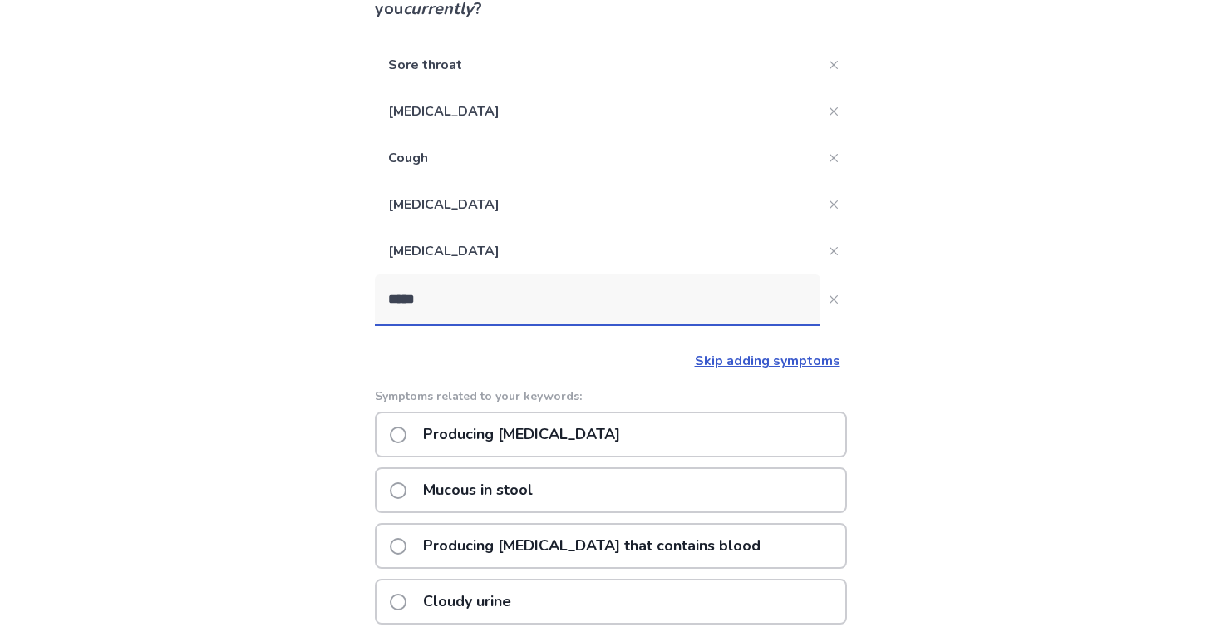
click at [549, 447] on p "Producing [MEDICAL_DATA]" at bounding box center [521, 434] width 217 height 42
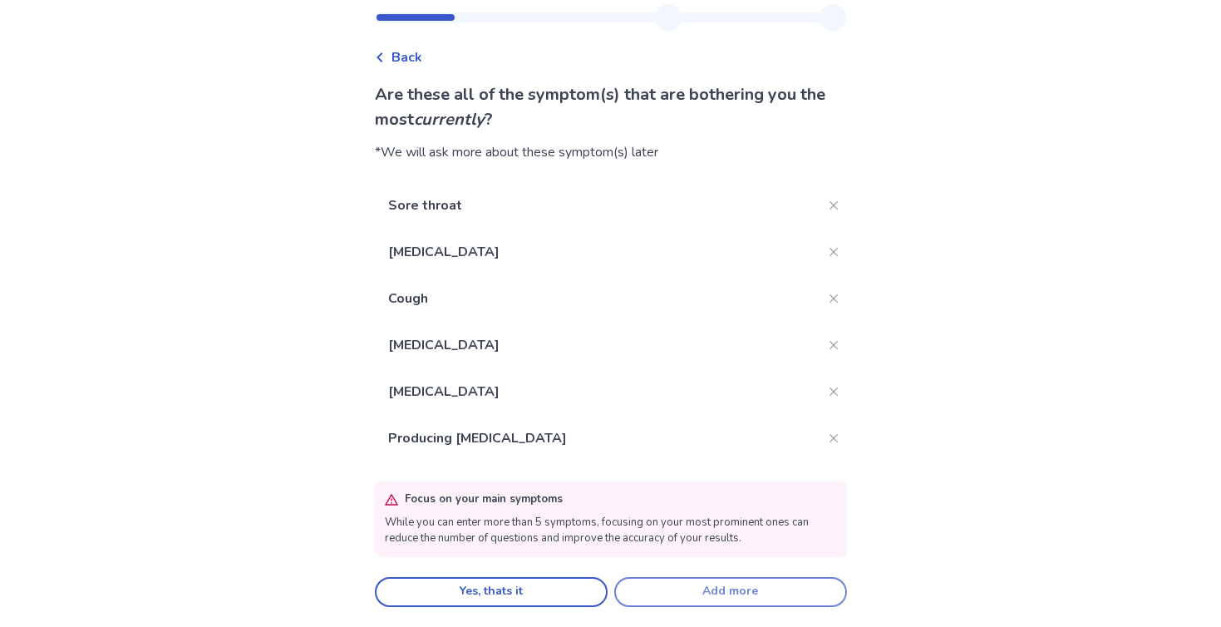
scroll to position [42, 0]
click at [549, 593] on button "Yes, thats it" at bounding box center [491, 593] width 233 height 30
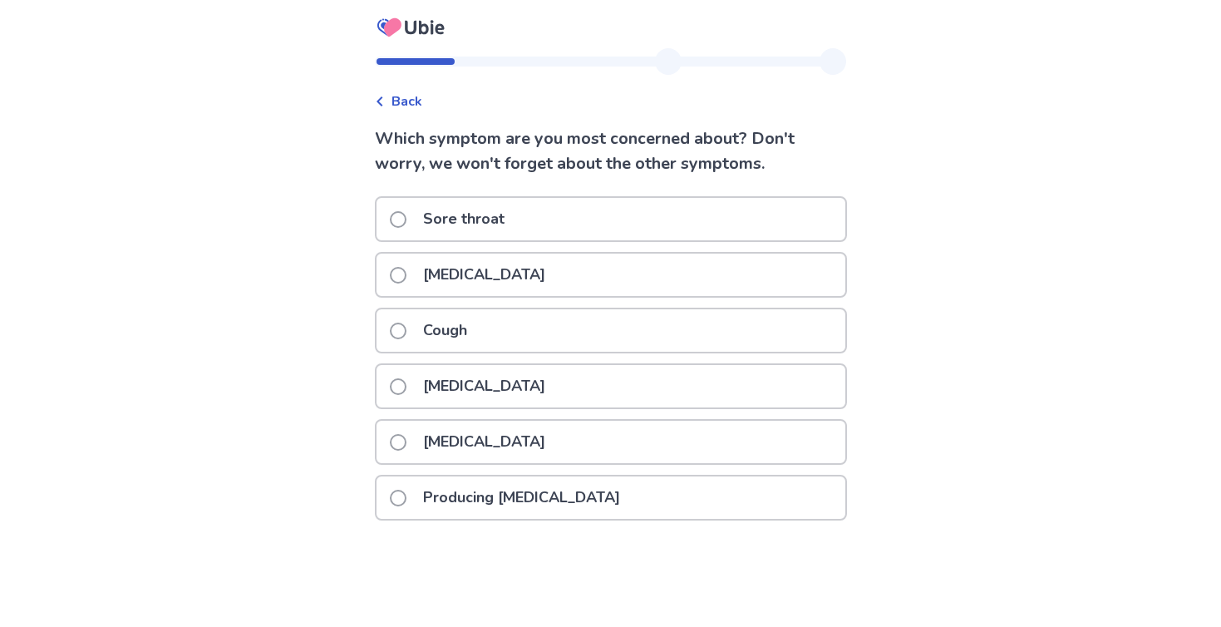
click at [475, 265] on p "[MEDICAL_DATA]" at bounding box center [484, 275] width 142 height 42
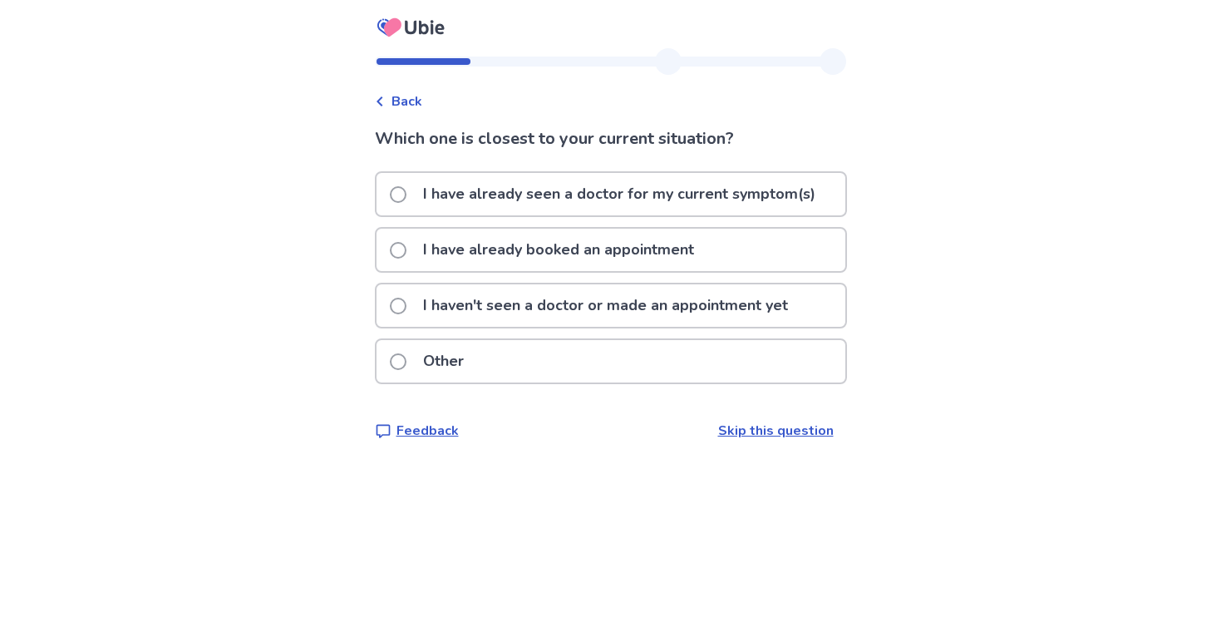
drag, startPoint x: 495, startPoint y: 358, endPoint x: 462, endPoint y: 205, distance: 156.3
click at [462, 205] on div "I have already seen a doctor for my current symptom(s) I have already booked an…" at bounding box center [611, 282] width 472 height 223
click at [509, 316] on p "I haven't seen a doctor or made an appointment yet" at bounding box center [605, 305] width 385 height 42
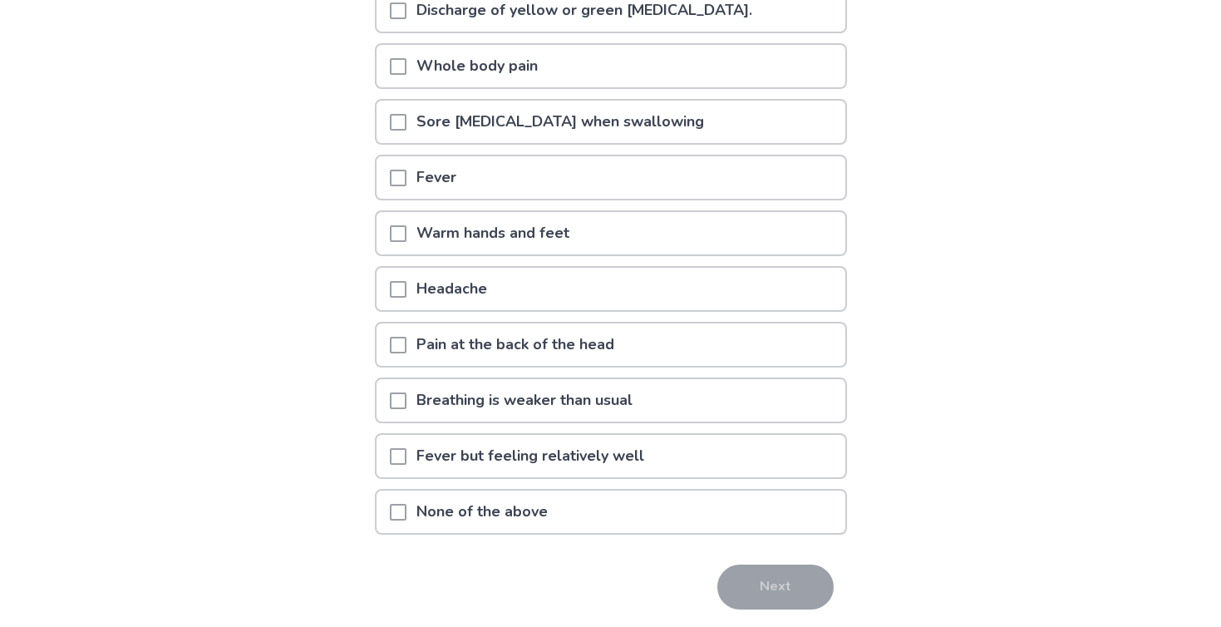
scroll to position [242, 0]
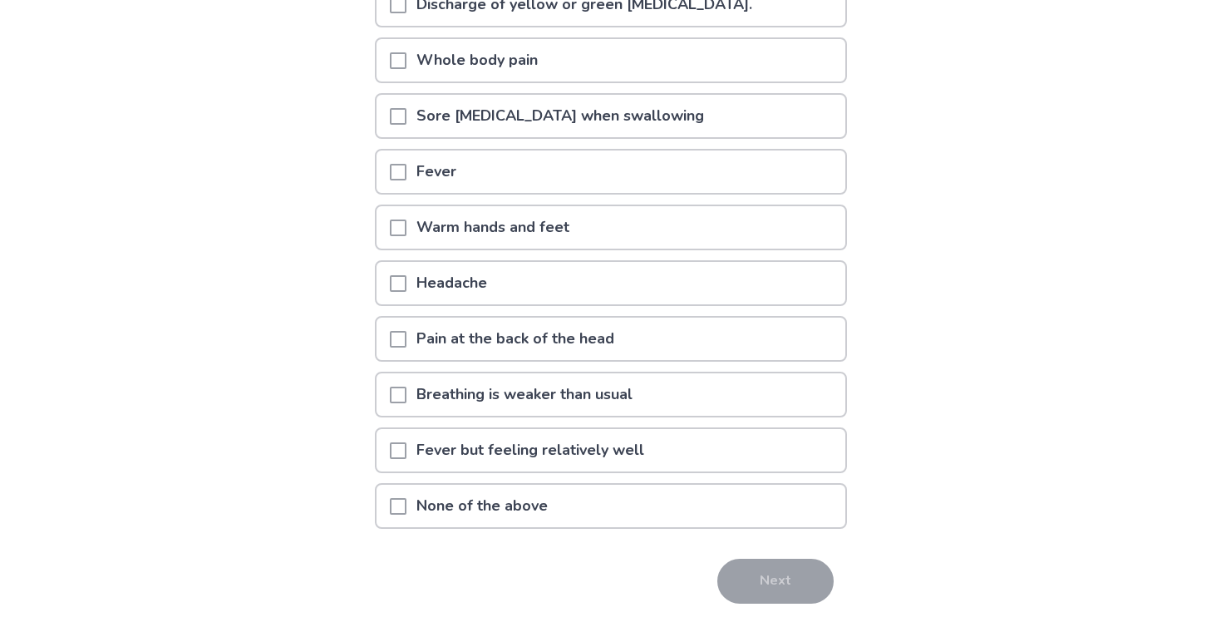
click at [493, 513] on p "None of the above" at bounding box center [481, 506] width 151 height 42
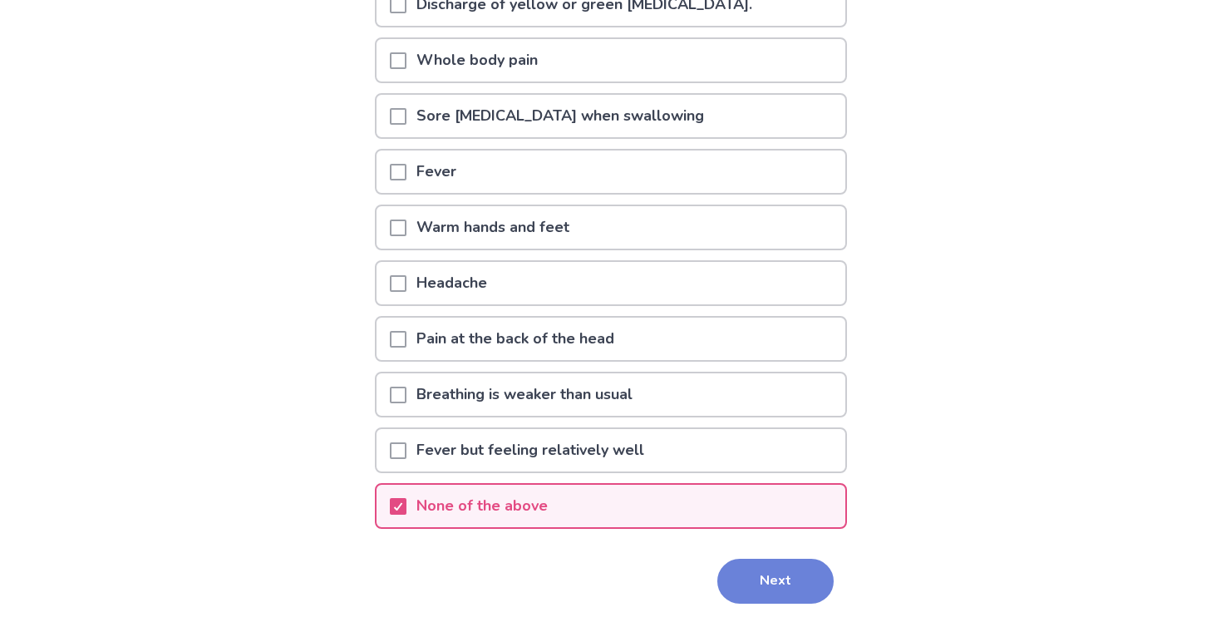
click at [815, 583] on button "Next" at bounding box center [775, 581] width 116 height 45
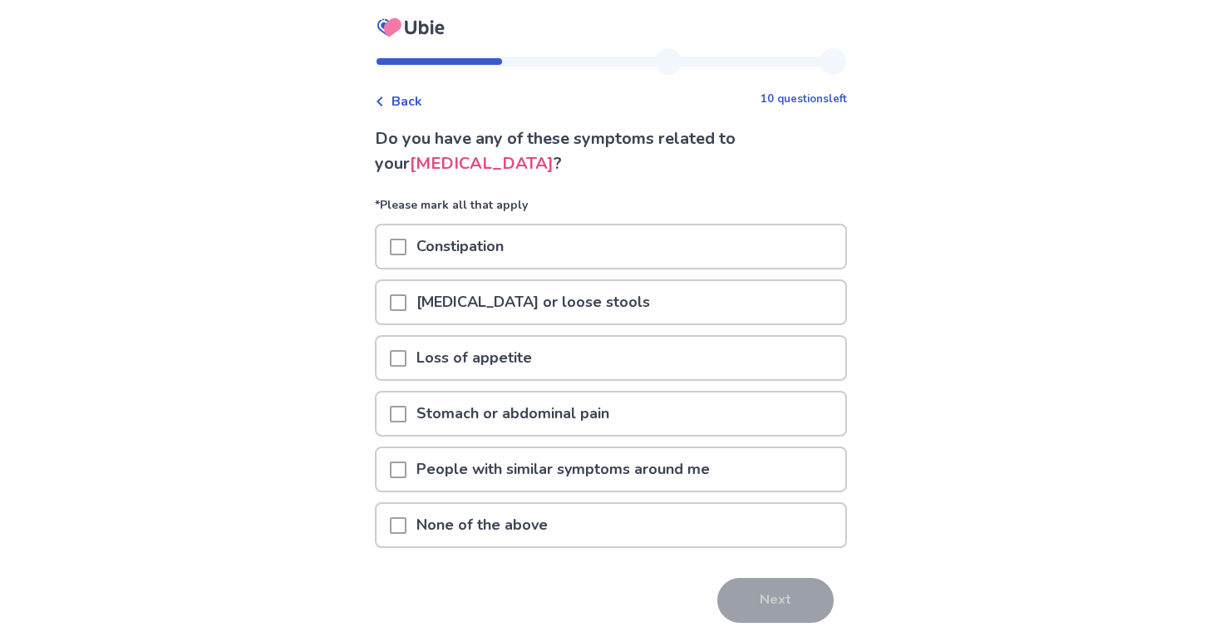
click at [455, 408] on p "Stomach or abdominal pain" at bounding box center [512, 413] width 213 height 42
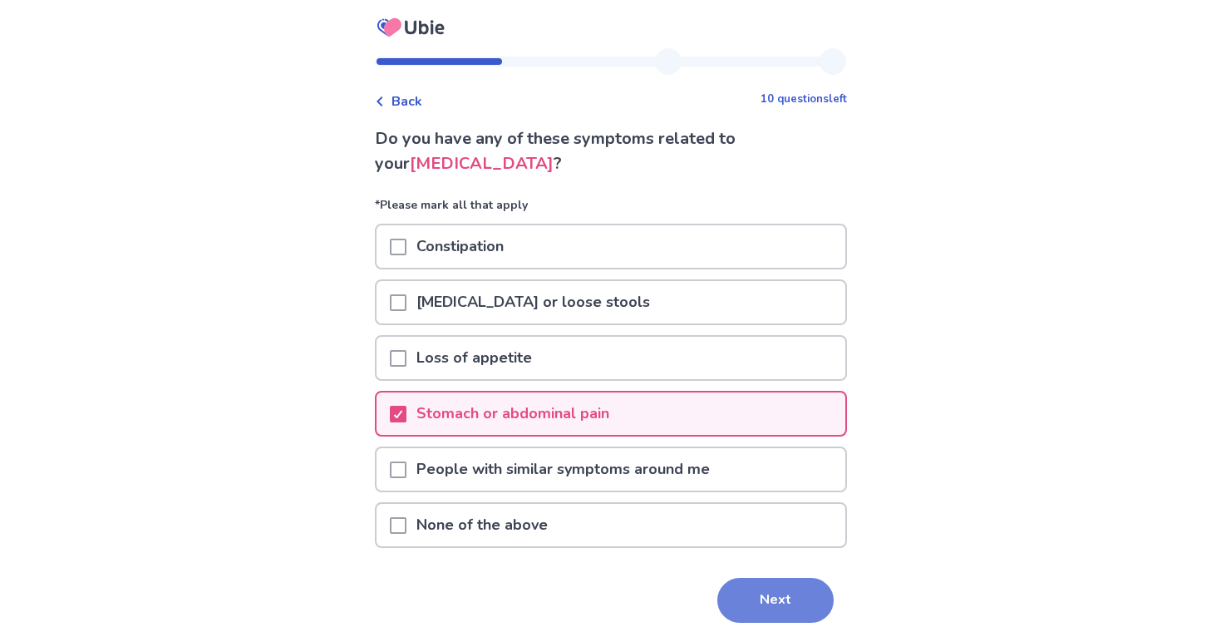
click at [749, 598] on button "Next" at bounding box center [775, 600] width 116 height 45
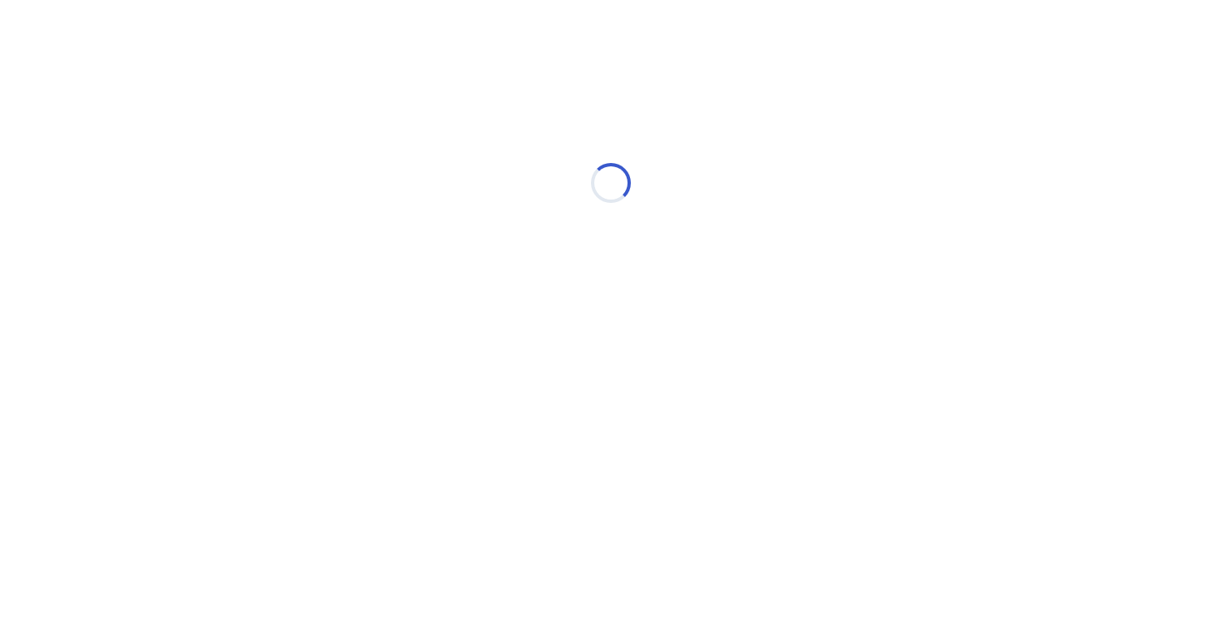
select select "*"
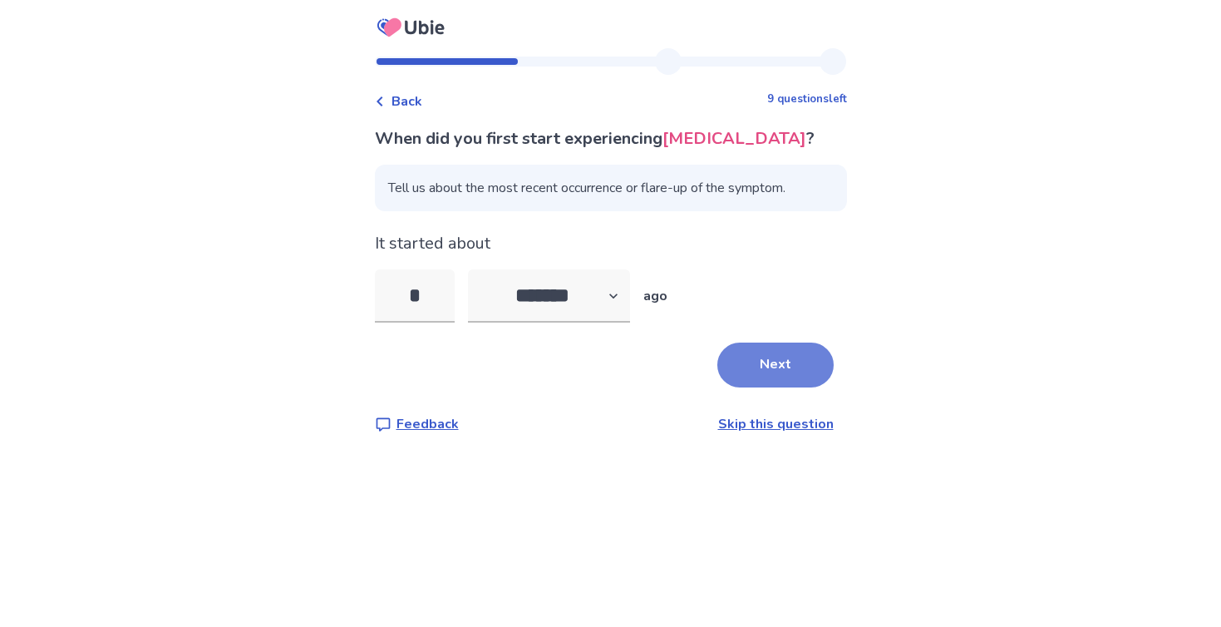
type input "*"
click at [736, 358] on button "Next" at bounding box center [775, 364] width 116 height 45
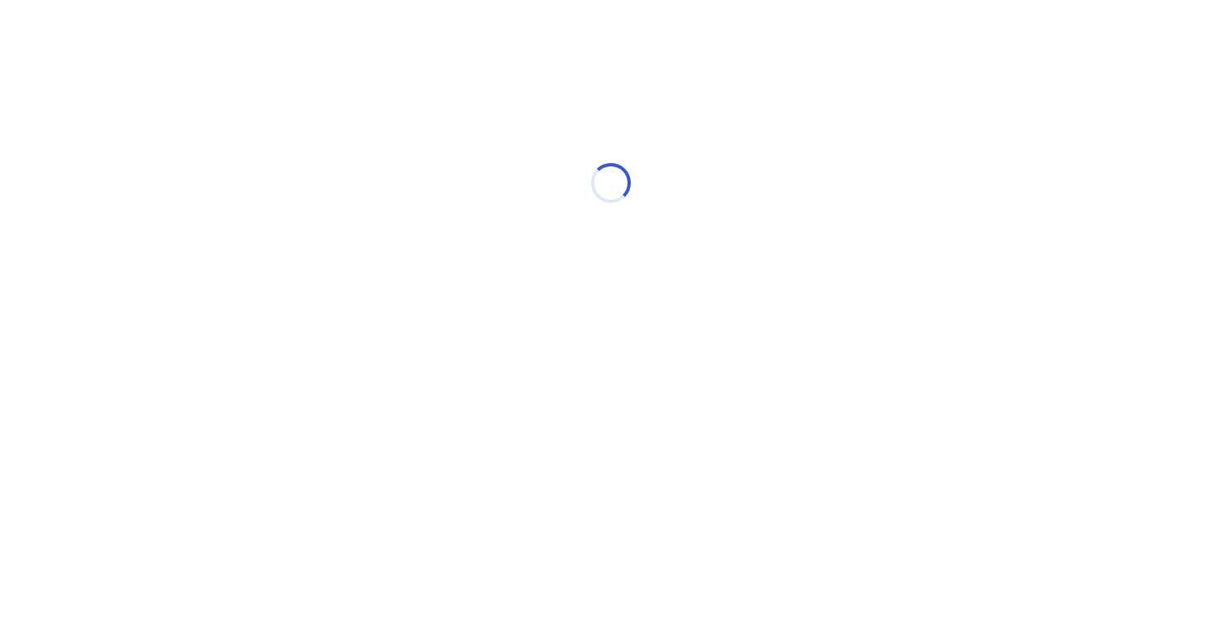
select select "*"
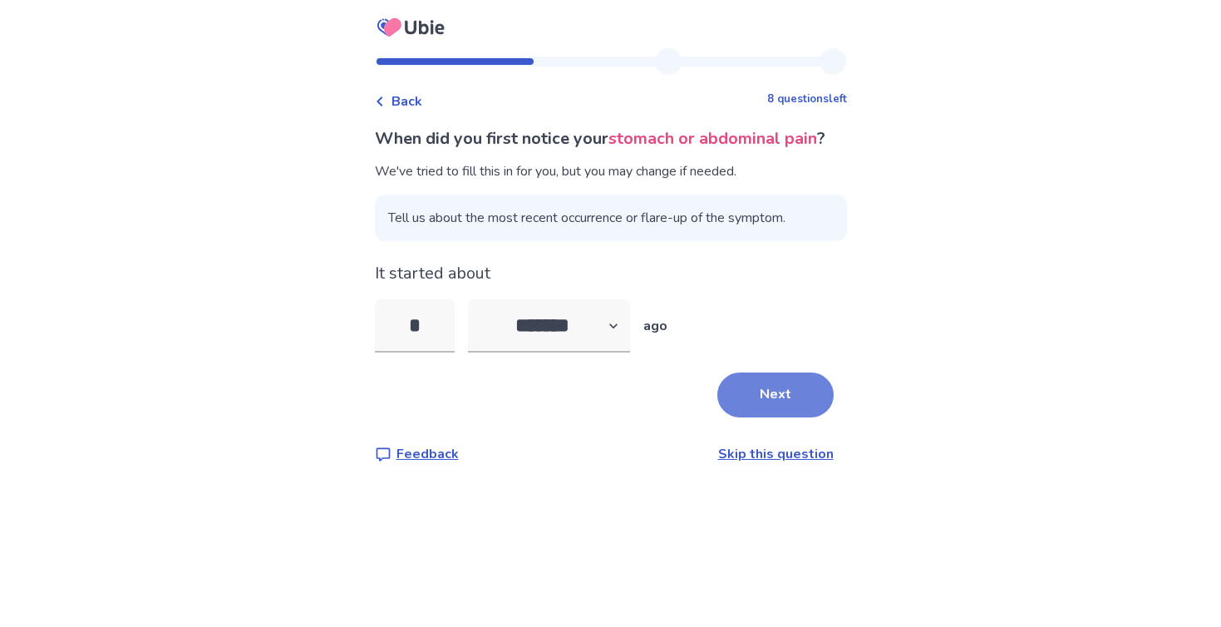
click at [780, 406] on button "Next" at bounding box center [775, 394] width 116 height 45
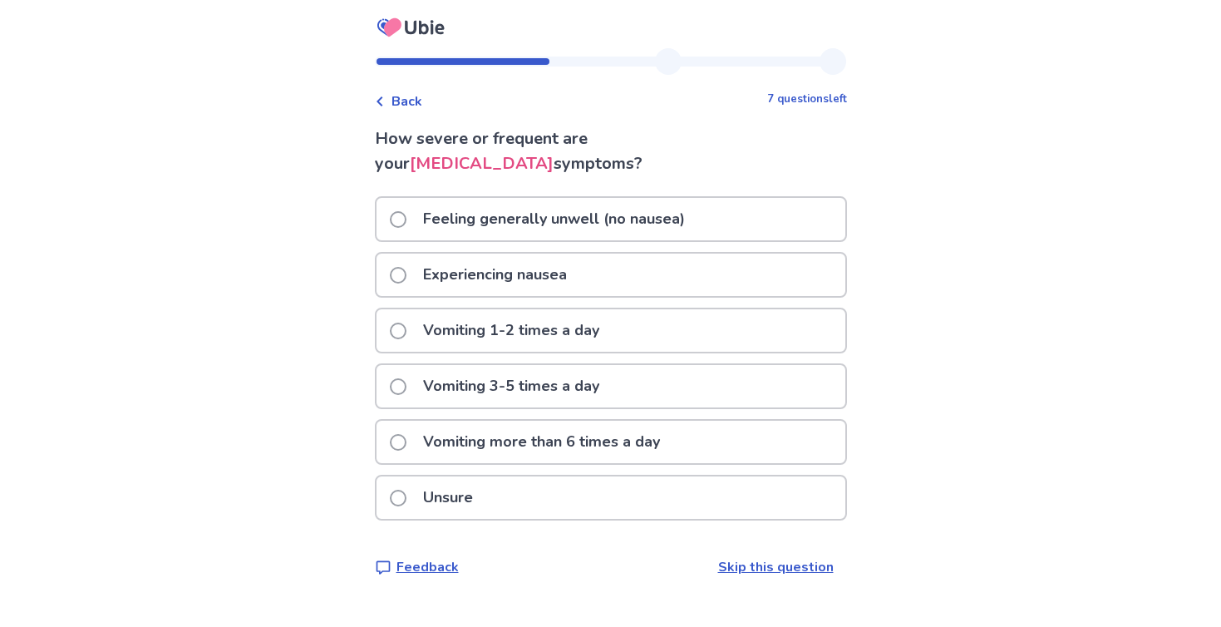
click at [436, 276] on p "Experiencing nausea" at bounding box center [495, 275] width 164 height 42
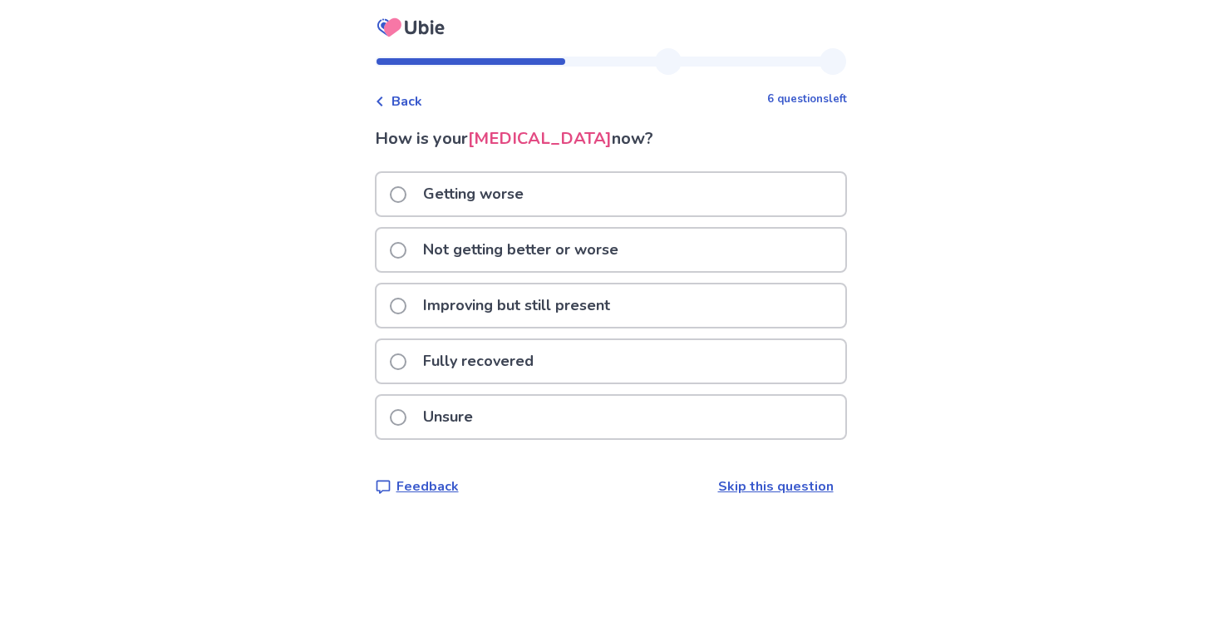
click at [476, 194] on p "Getting worse" at bounding box center [473, 194] width 121 height 42
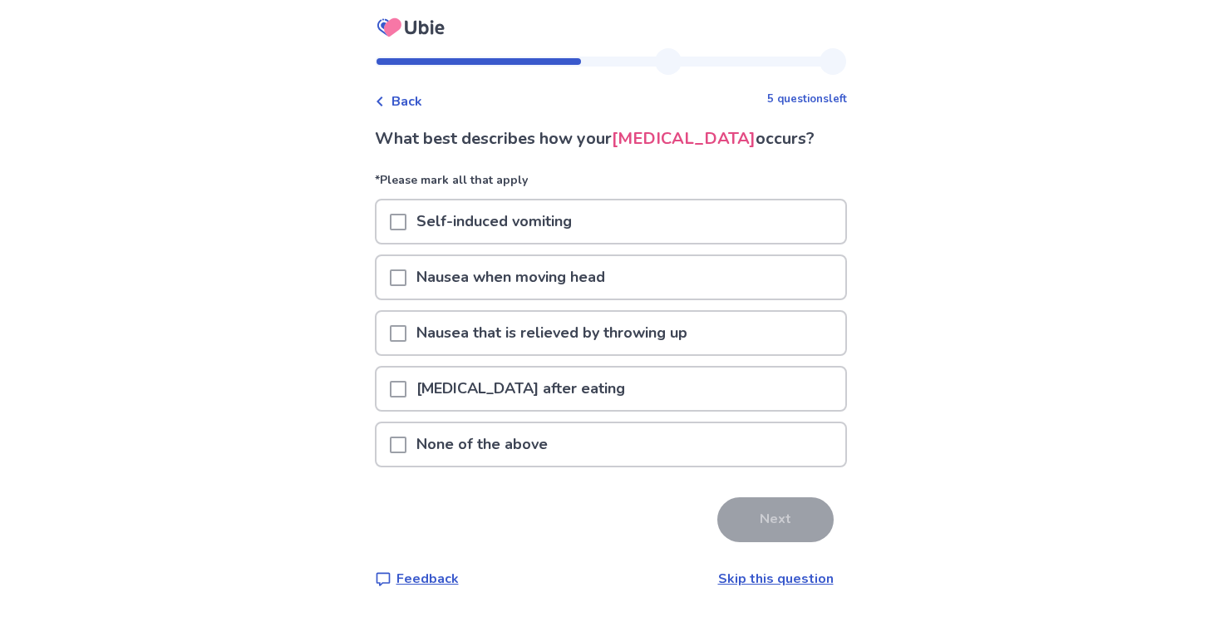
click at [502, 431] on p "None of the above" at bounding box center [481, 444] width 151 height 42
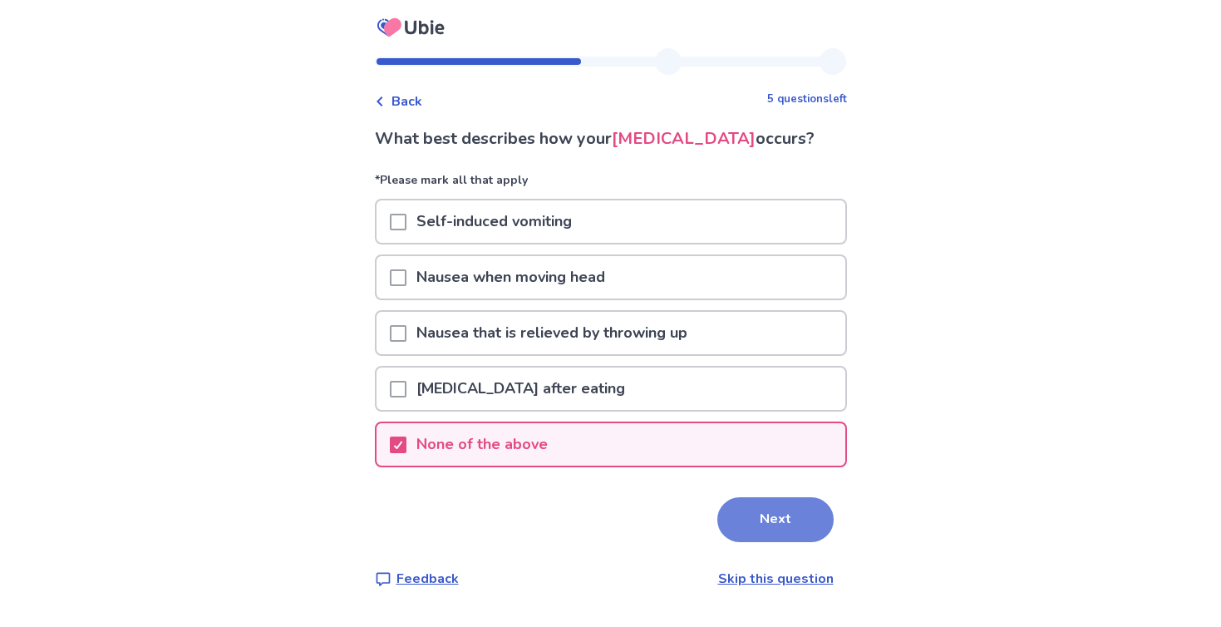
click at [769, 535] on button "Next" at bounding box center [775, 519] width 116 height 45
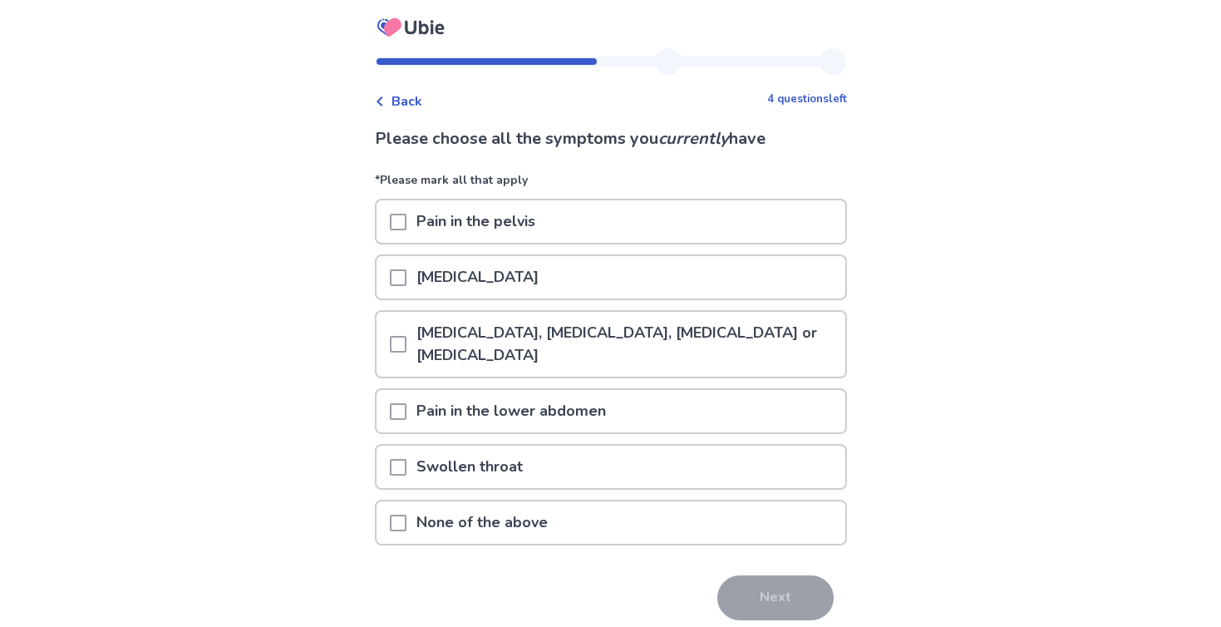
click at [504, 421] on p "Pain in the lower abdomen" at bounding box center [510, 411] width 209 height 42
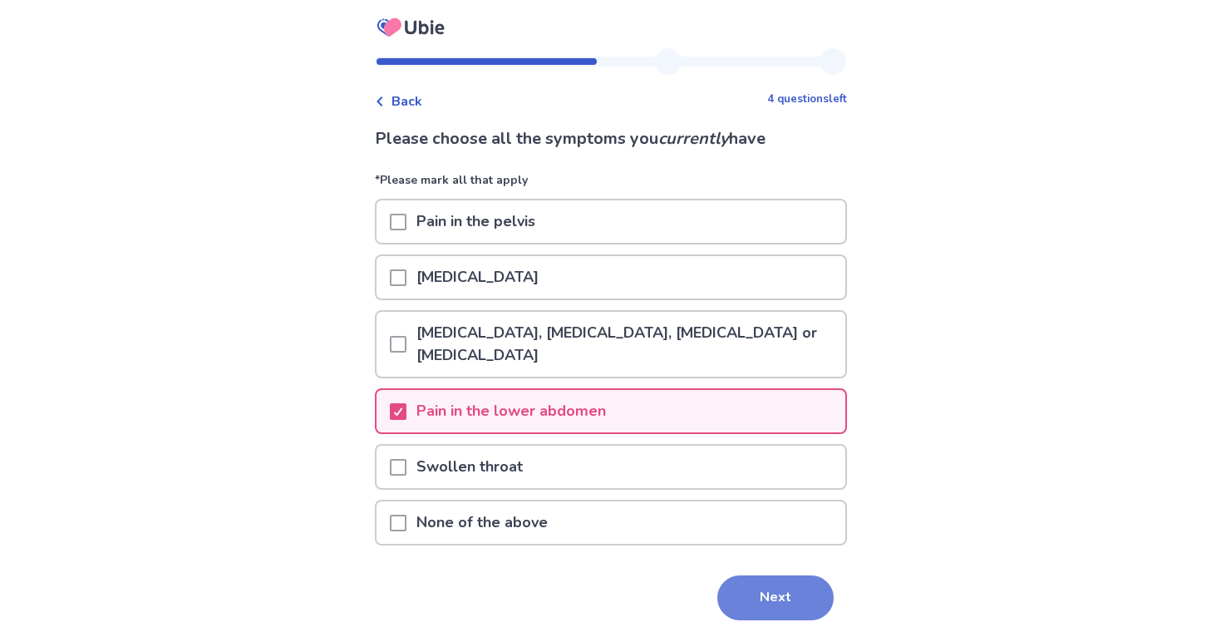
click at [769, 601] on button "Next" at bounding box center [775, 597] width 116 height 45
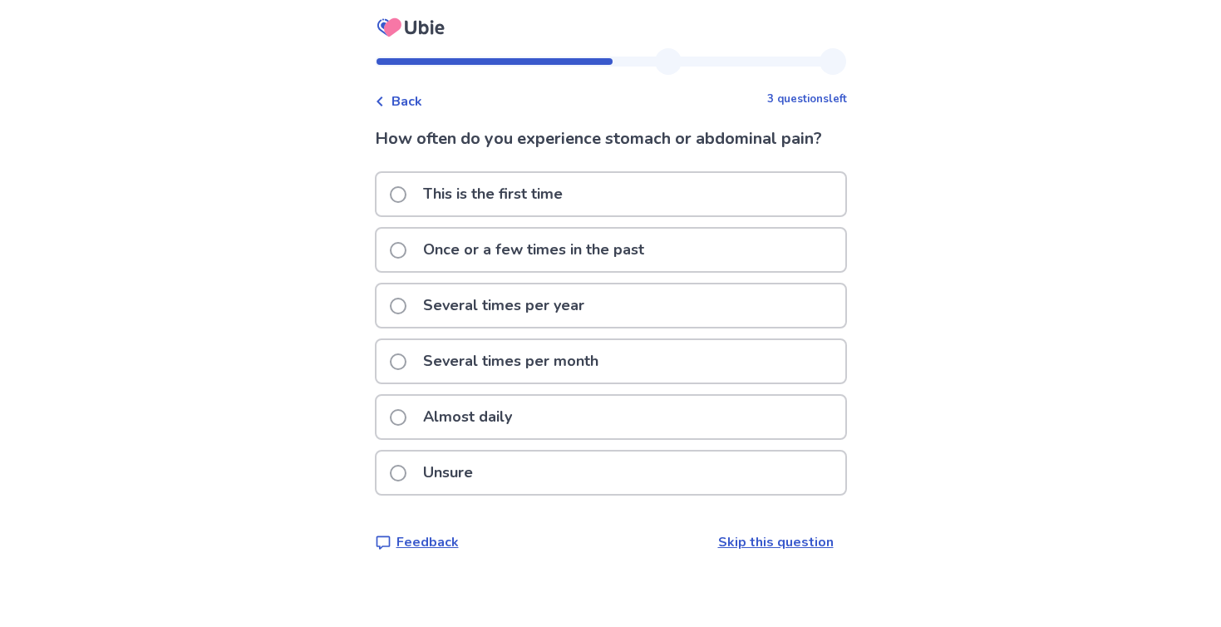
click at [474, 208] on p "This is the first time" at bounding box center [493, 194] width 160 height 42
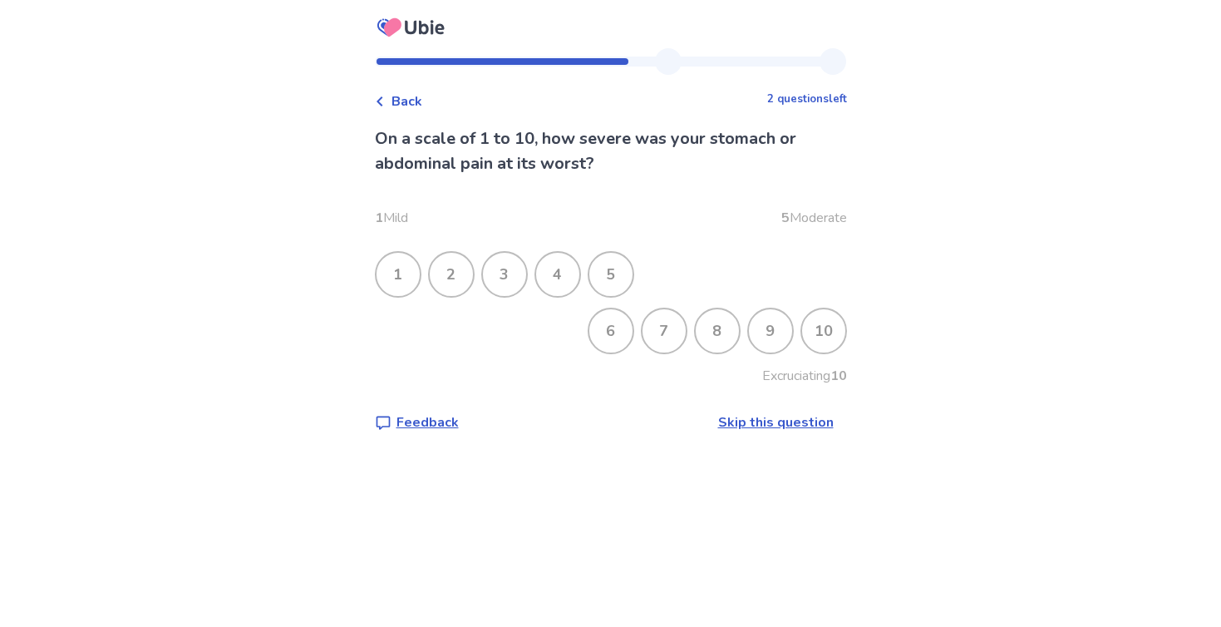
click at [662, 325] on div "7" at bounding box center [663, 330] width 43 height 43
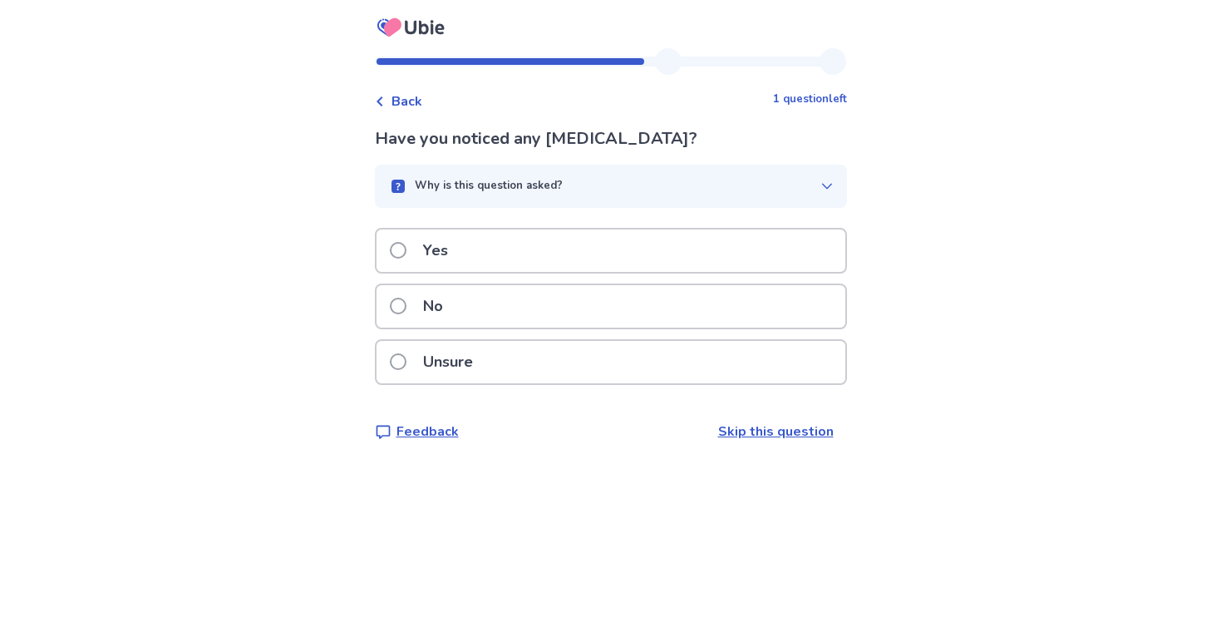
click at [507, 309] on div "No" at bounding box center [611, 306] width 469 height 42
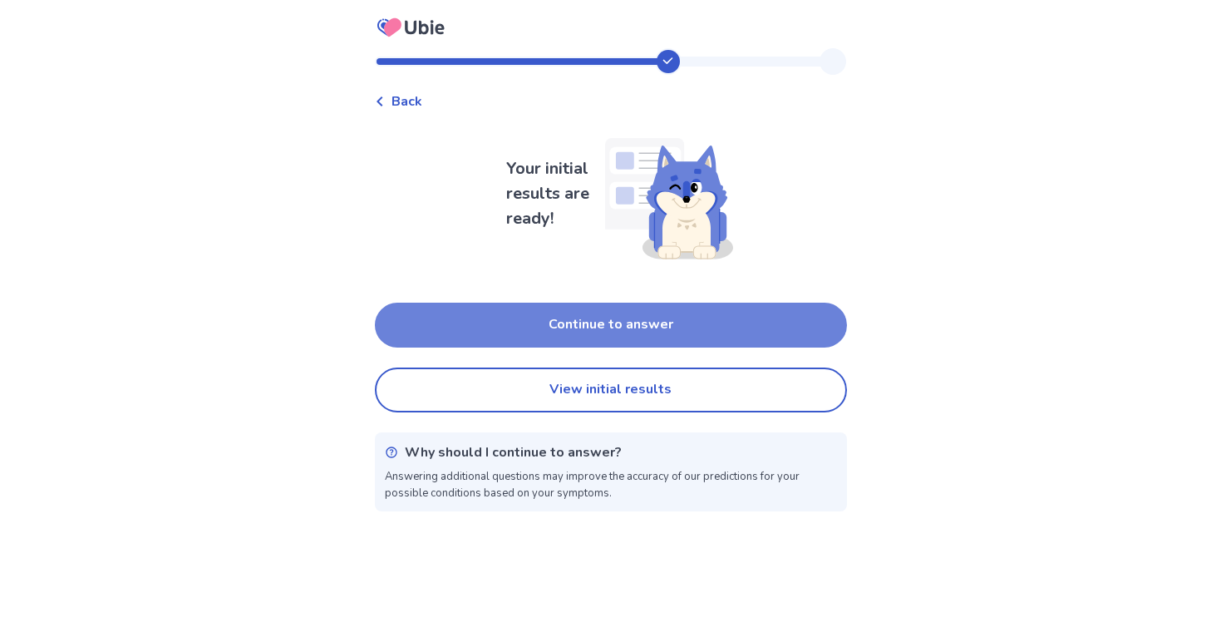
click at [542, 318] on button "Continue to answer" at bounding box center [611, 325] width 472 height 45
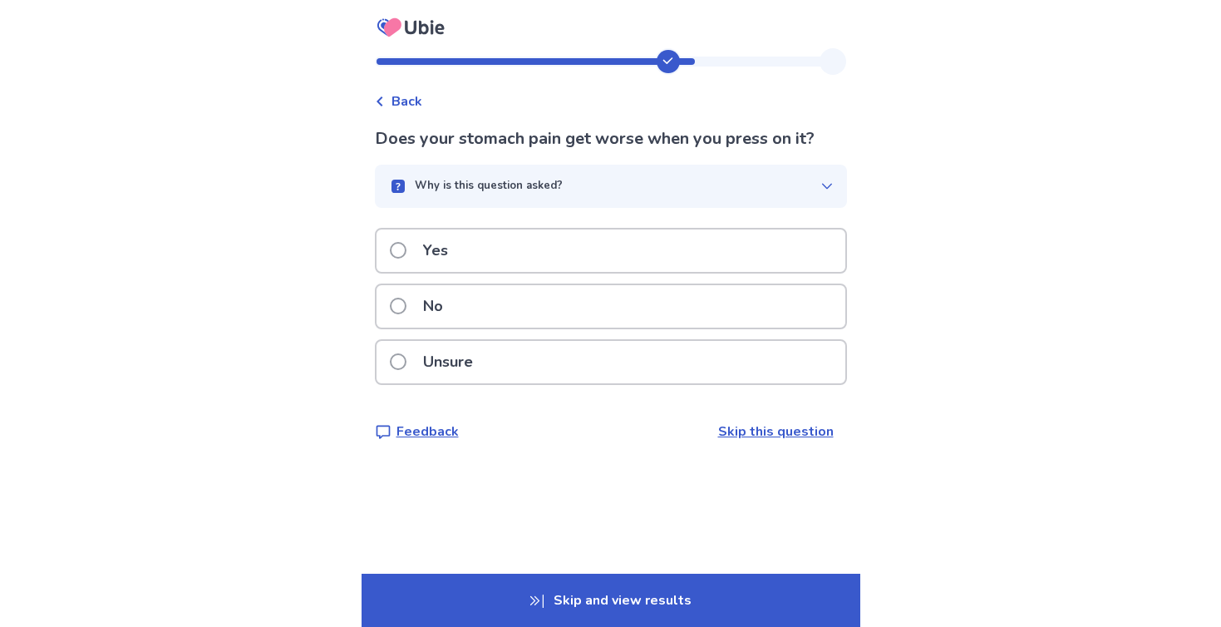
click at [542, 318] on div "No" at bounding box center [611, 306] width 469 height 42
click at [512, 254] on div "Yes" at bounding box center [611, 250] width 469 height 42
click at [483, 357] on p "Unsure" at bounding box center [448, 362] width 70 height 42
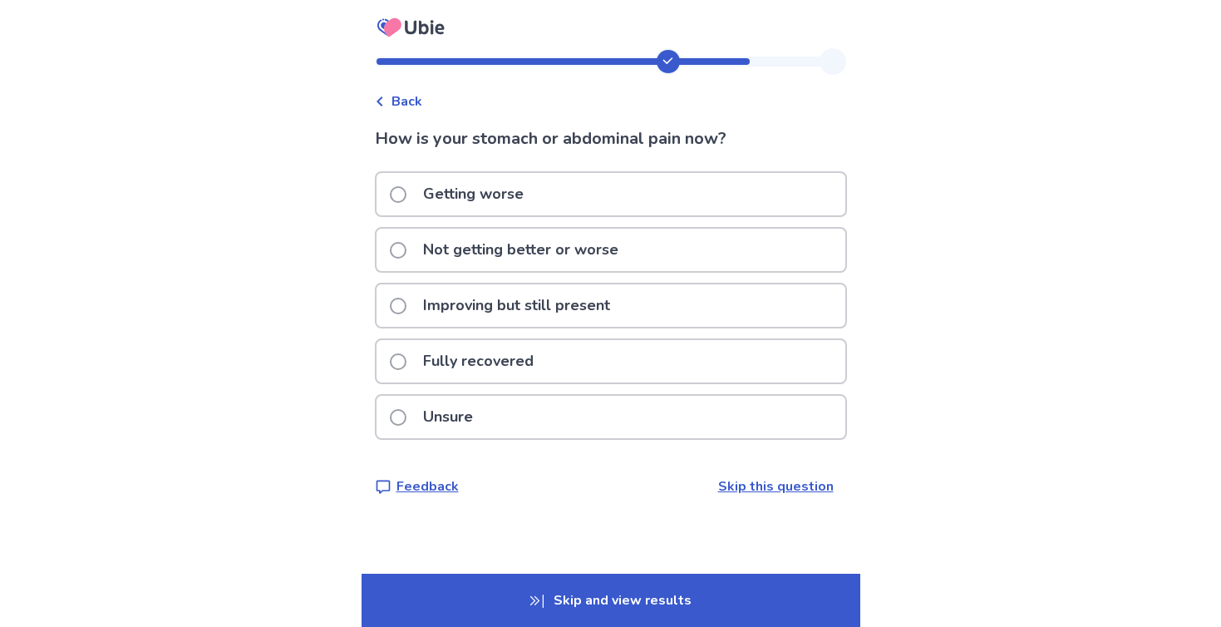
click at [490, 209] on p "Getting worse" at bounding box center [473, 194] width 121 height 42
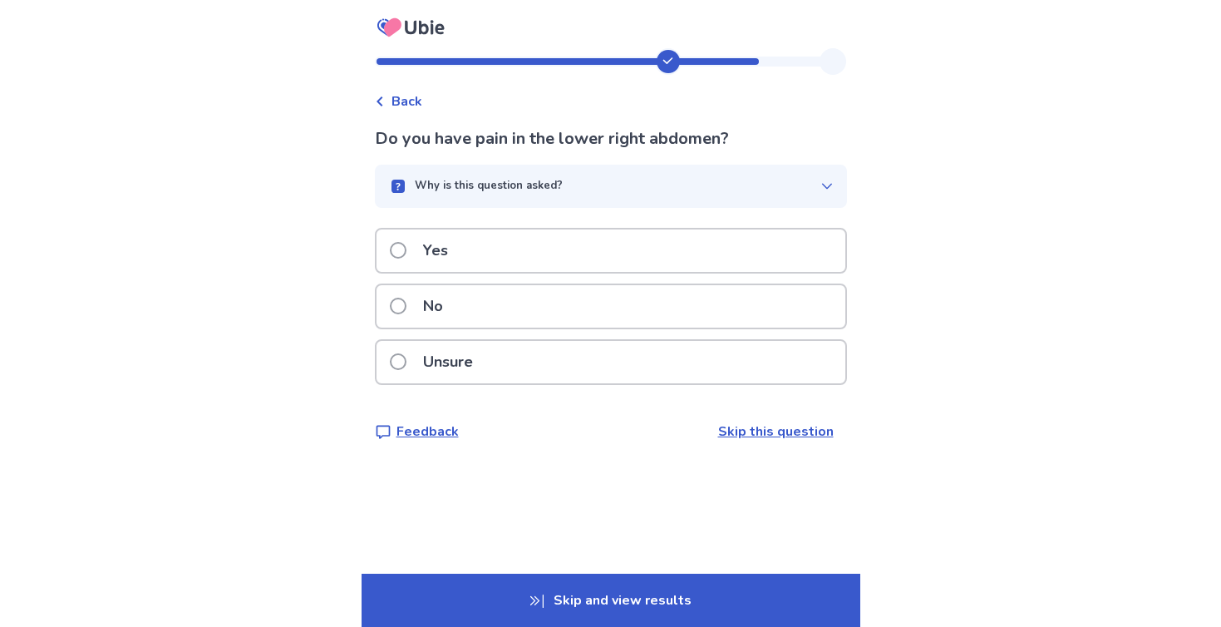
click at [508, 303] on div "No" at bounding box center [611, 306] width 469 height 42
click at [470, 249] on div "Yes" at bounding box center [611, 250] width 469 height 42
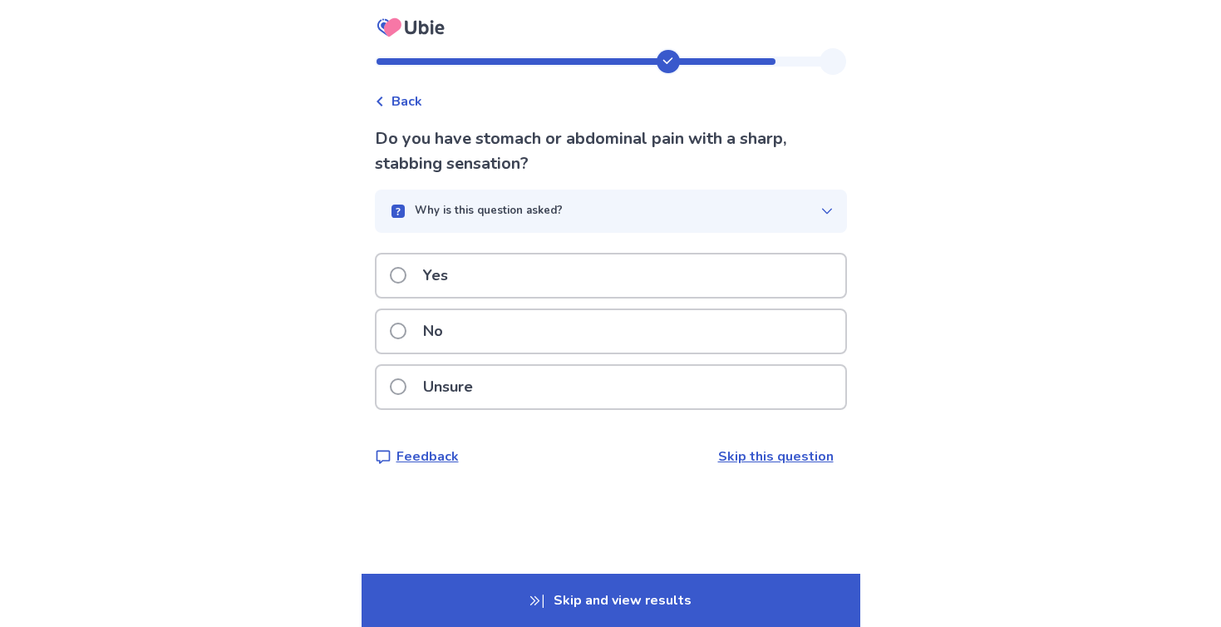
click at [473, 320] on div "No" at bounding box center [611, 331] width 469 height 42
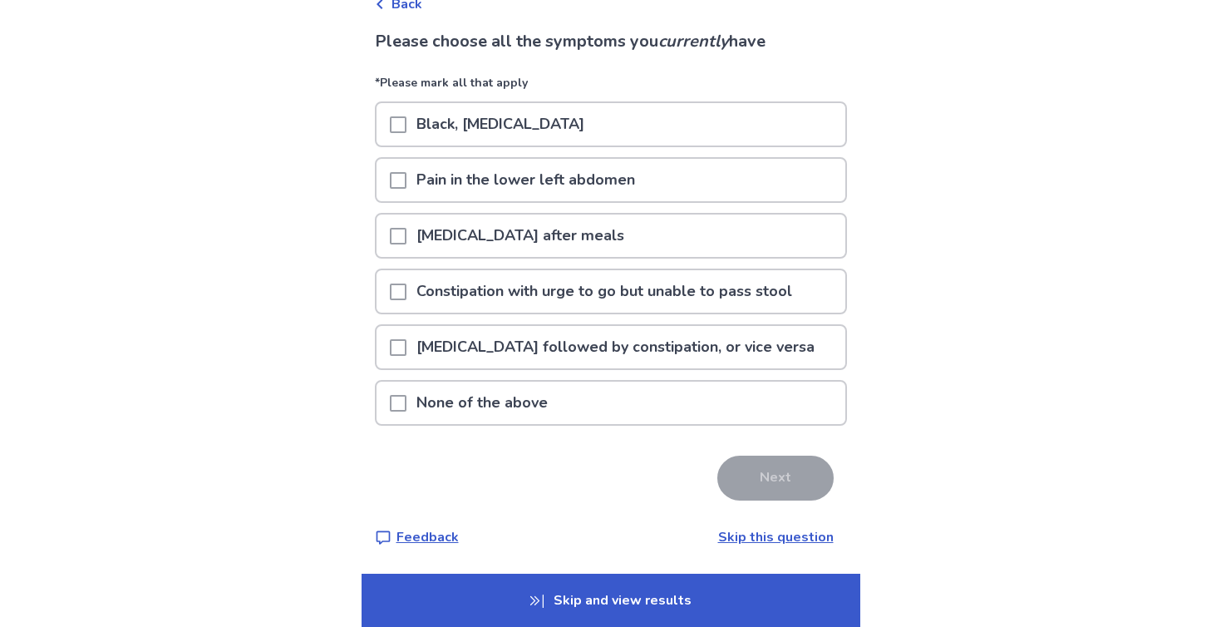
scroll to position [97, 0]
click at [617, 391] on div "None of the above" at bounding box center [611, 403] width 469 height 42
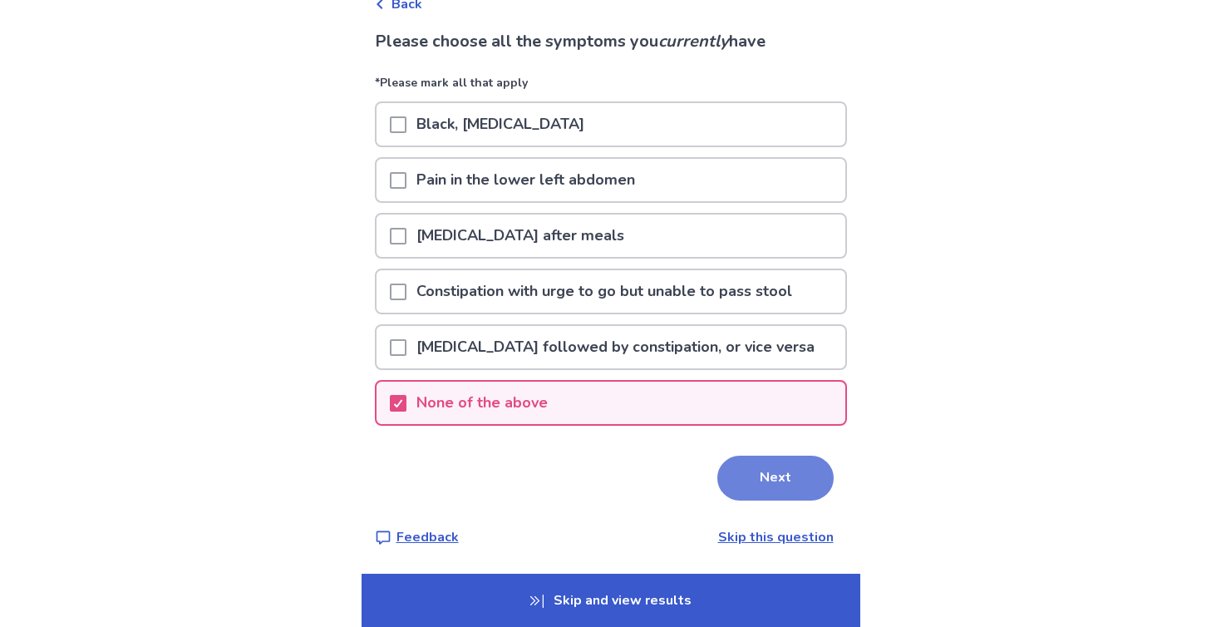
click at [778, 483] on button "Next" at bounding box center [775, 477] width 116 height 45
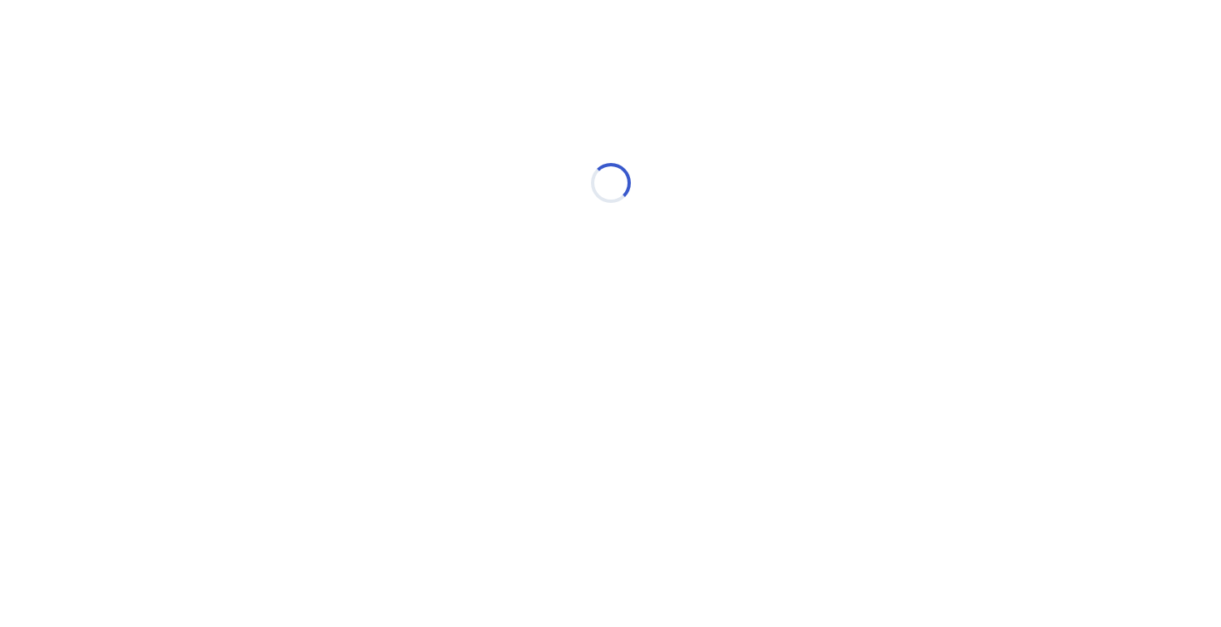
scroll to position [0, 0]
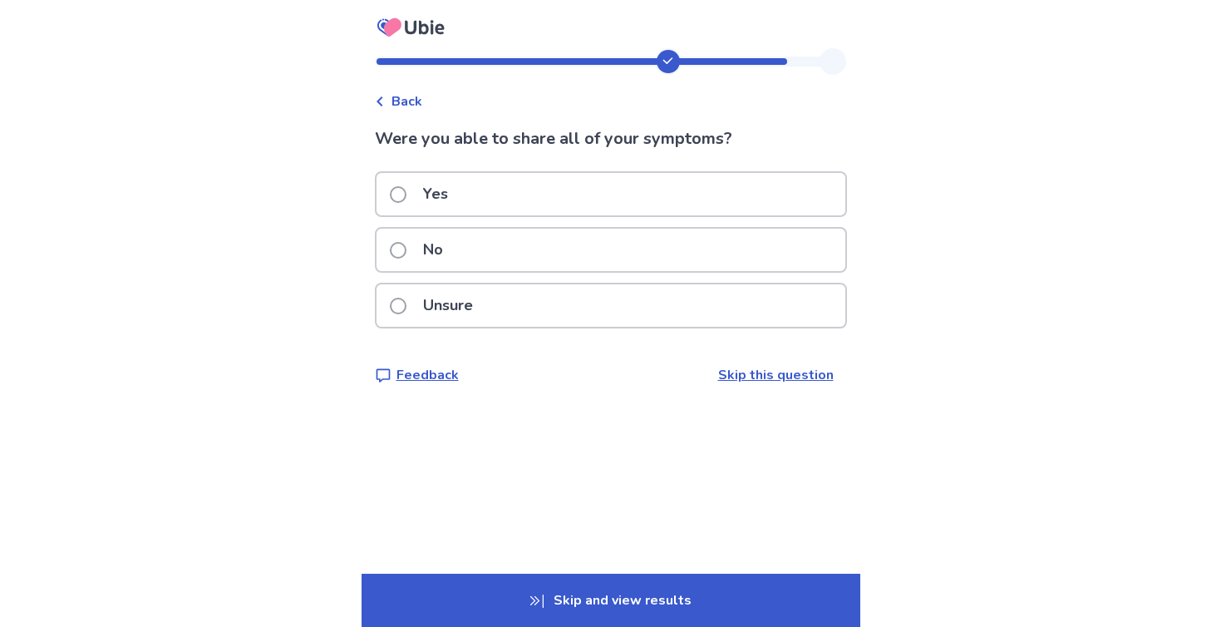
click at [496, 209] on div "Yes" at bounding box center [611, 194] width 469 height 42
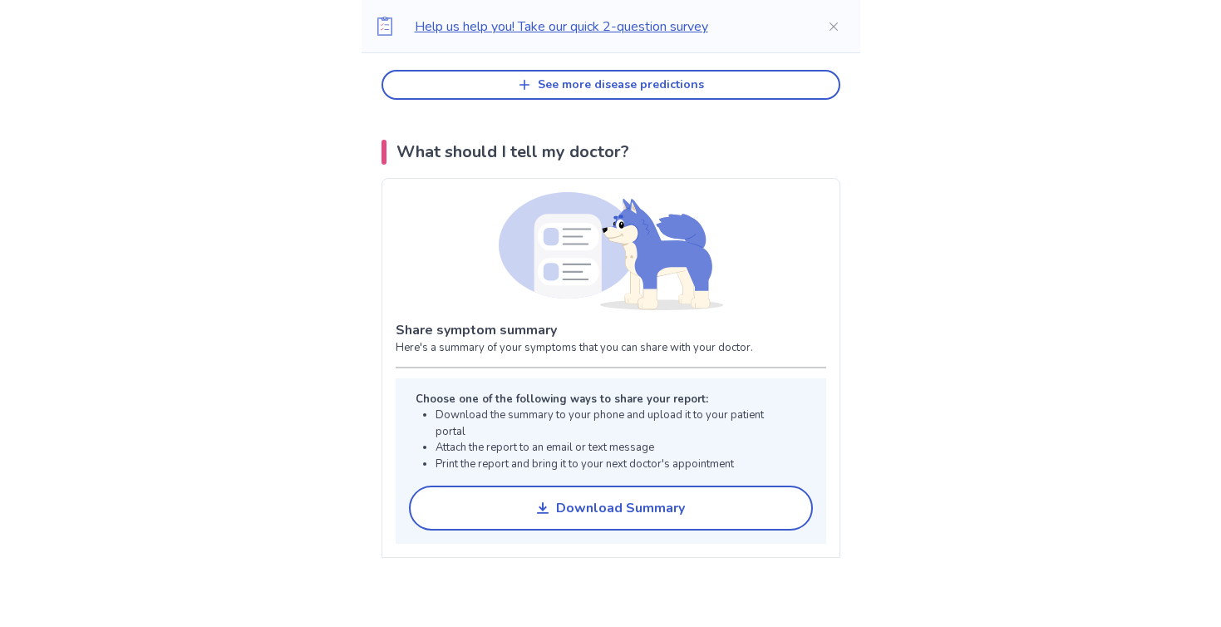
scroll to position [1112, 0]
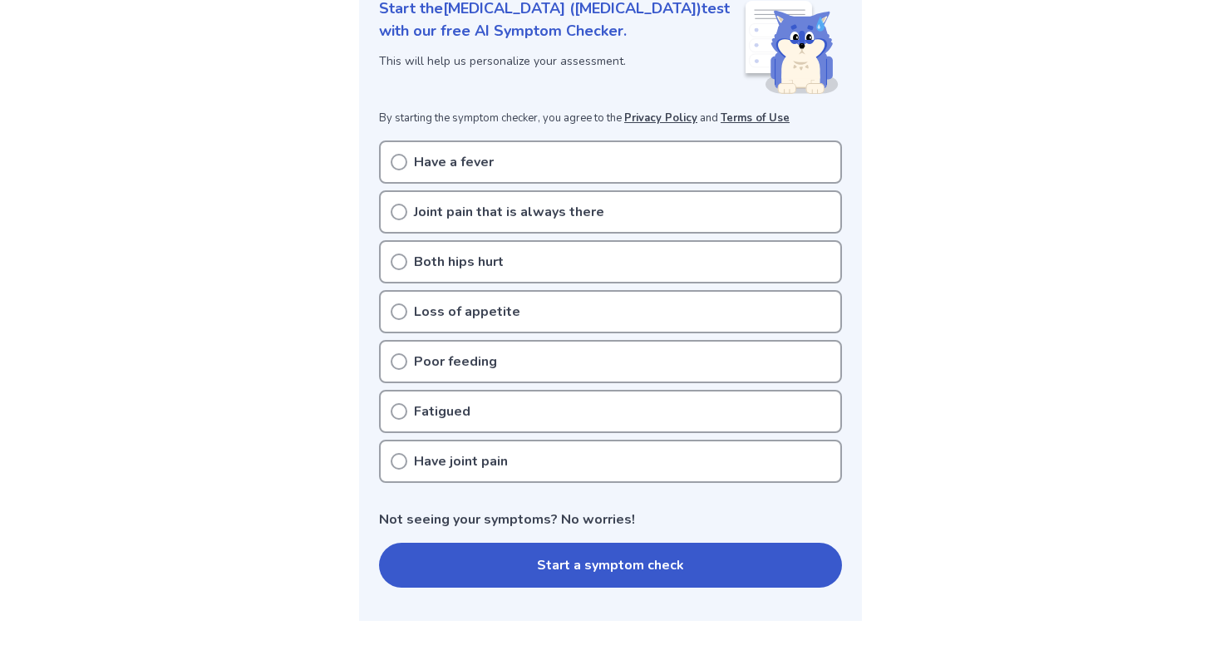
scroll to position [307, 0]
